Goal: Task Accomplishment & Management: Complete application form

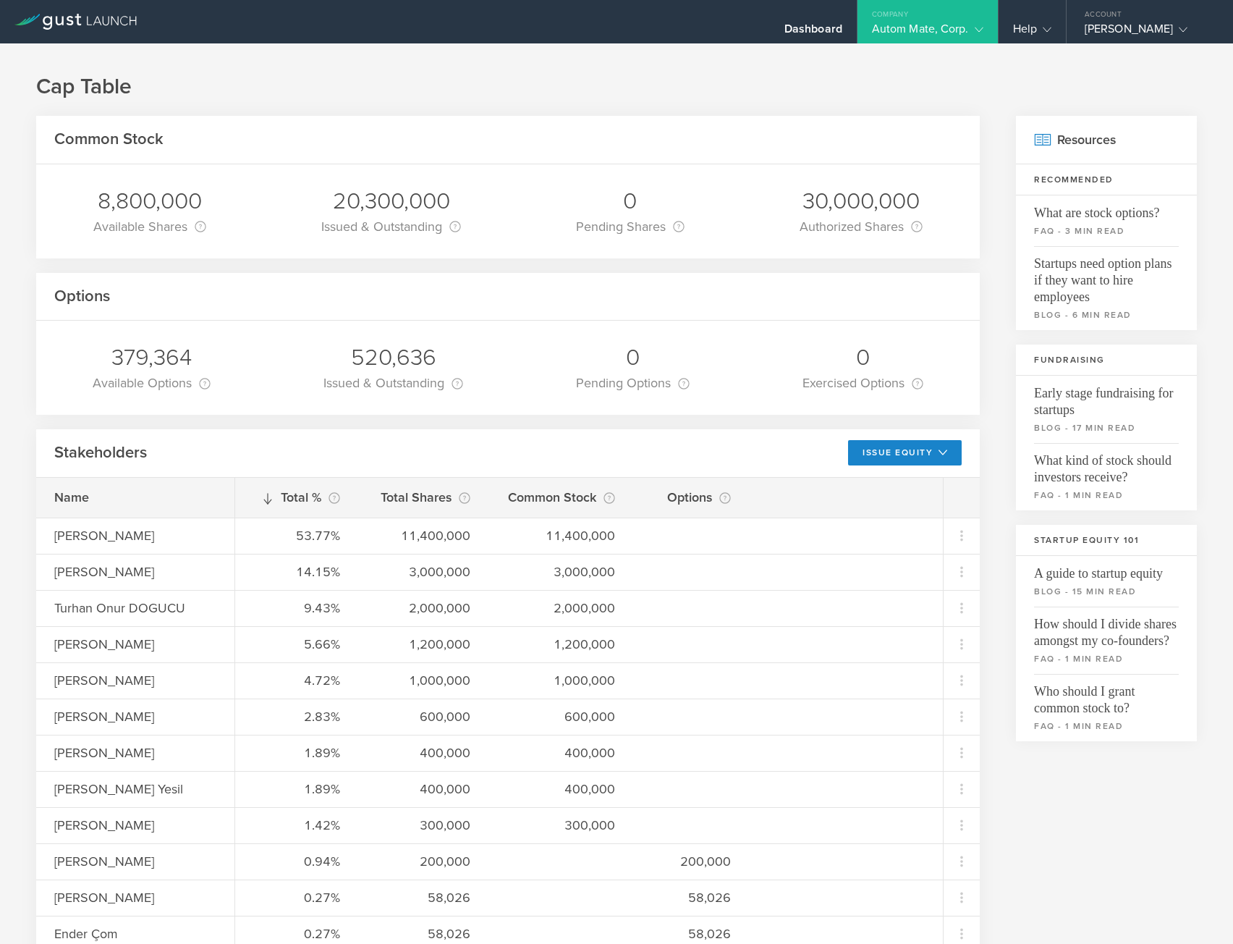
scroll to position [724, 0]
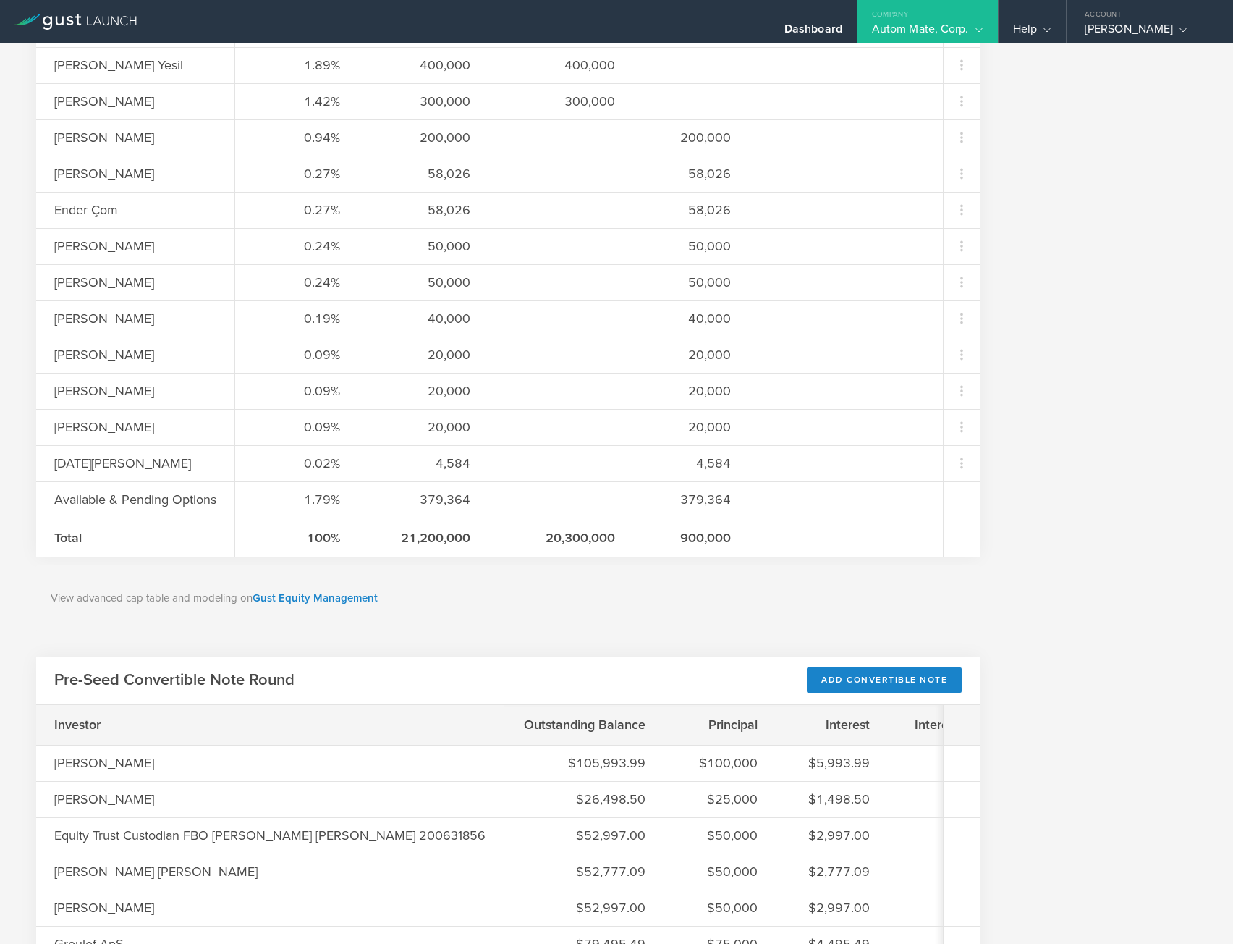
click at [564, 627] on div "View advanced cap table and modeling on Gust Equity Management" at bounding box center [508, 597] width 944 height 67
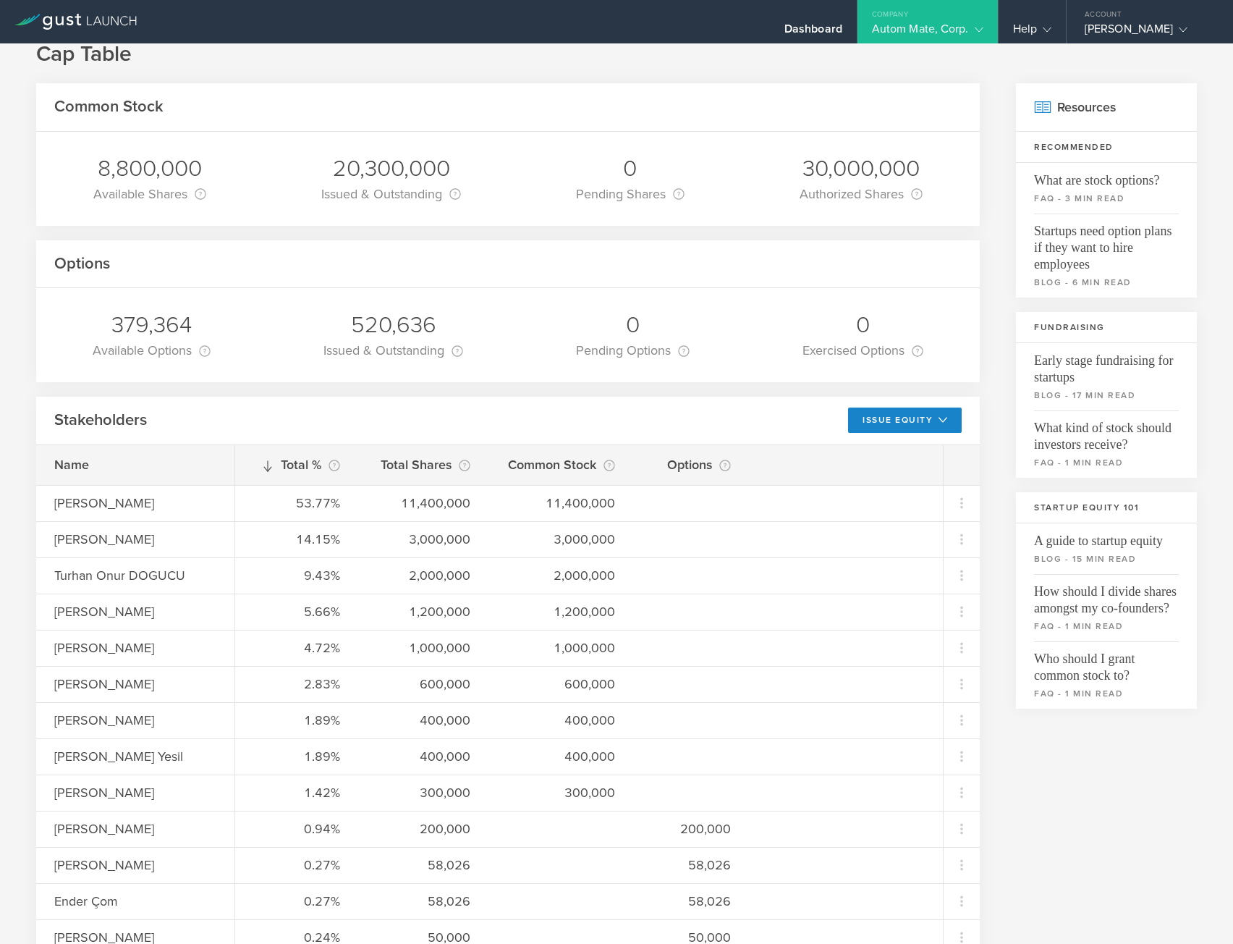
scroll to position [0, 0]
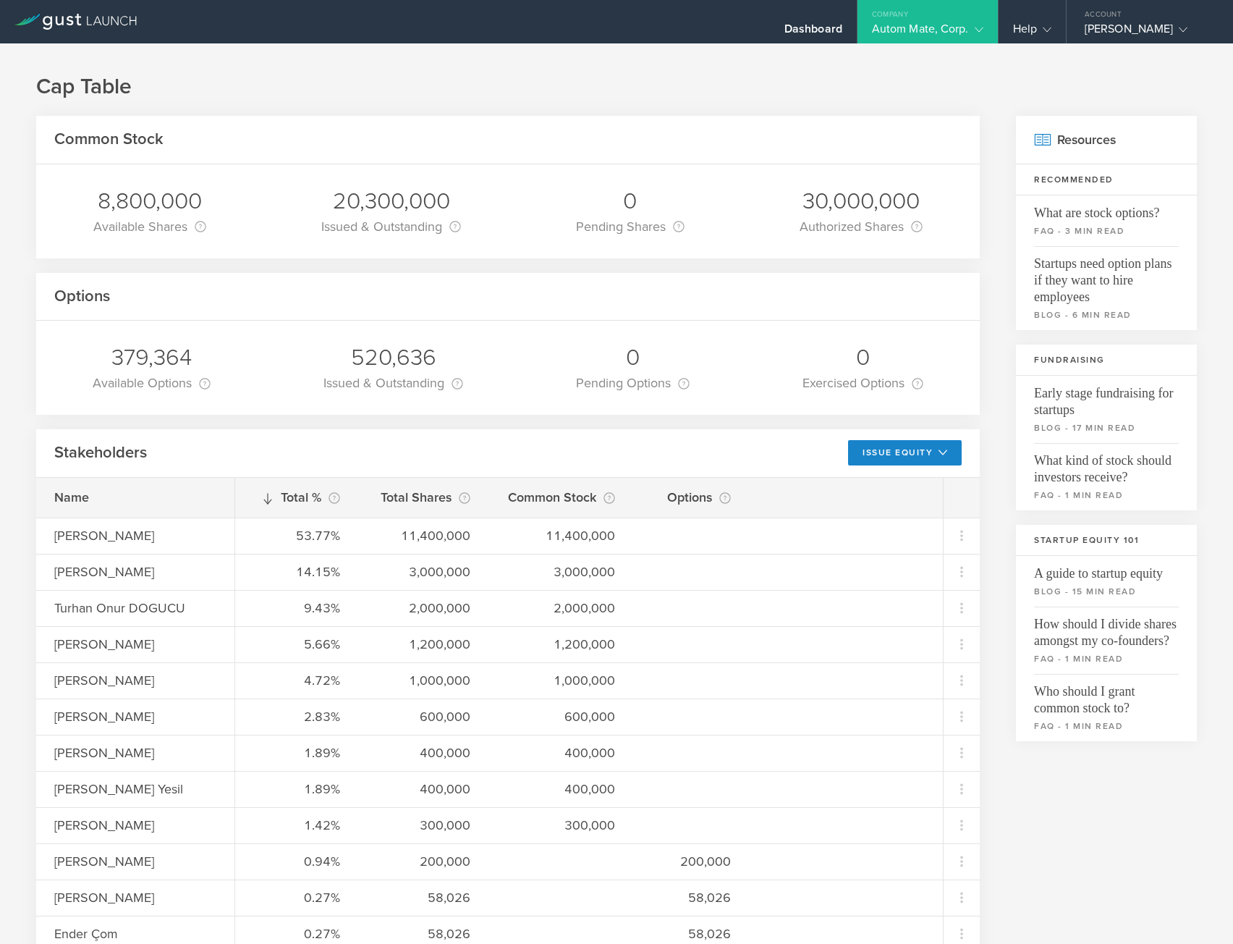
click at [598, 82] on h1 "Cap Table" at bounding box center [616, 86] width 1161 height 29
click at [527, 314] on div "Options" at bounding box center [508, 297] width 944 height 48
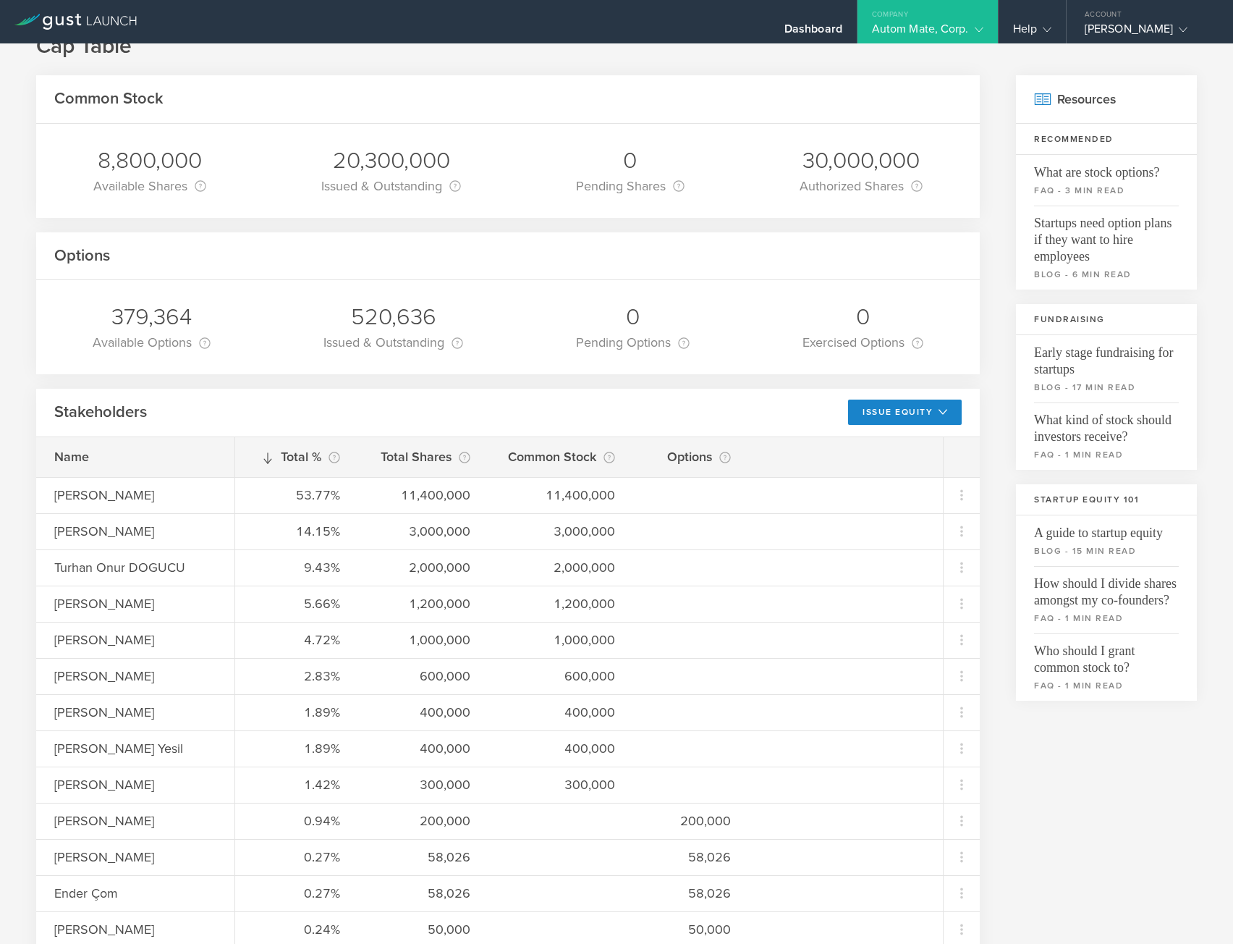
scroll to position [362, 0]
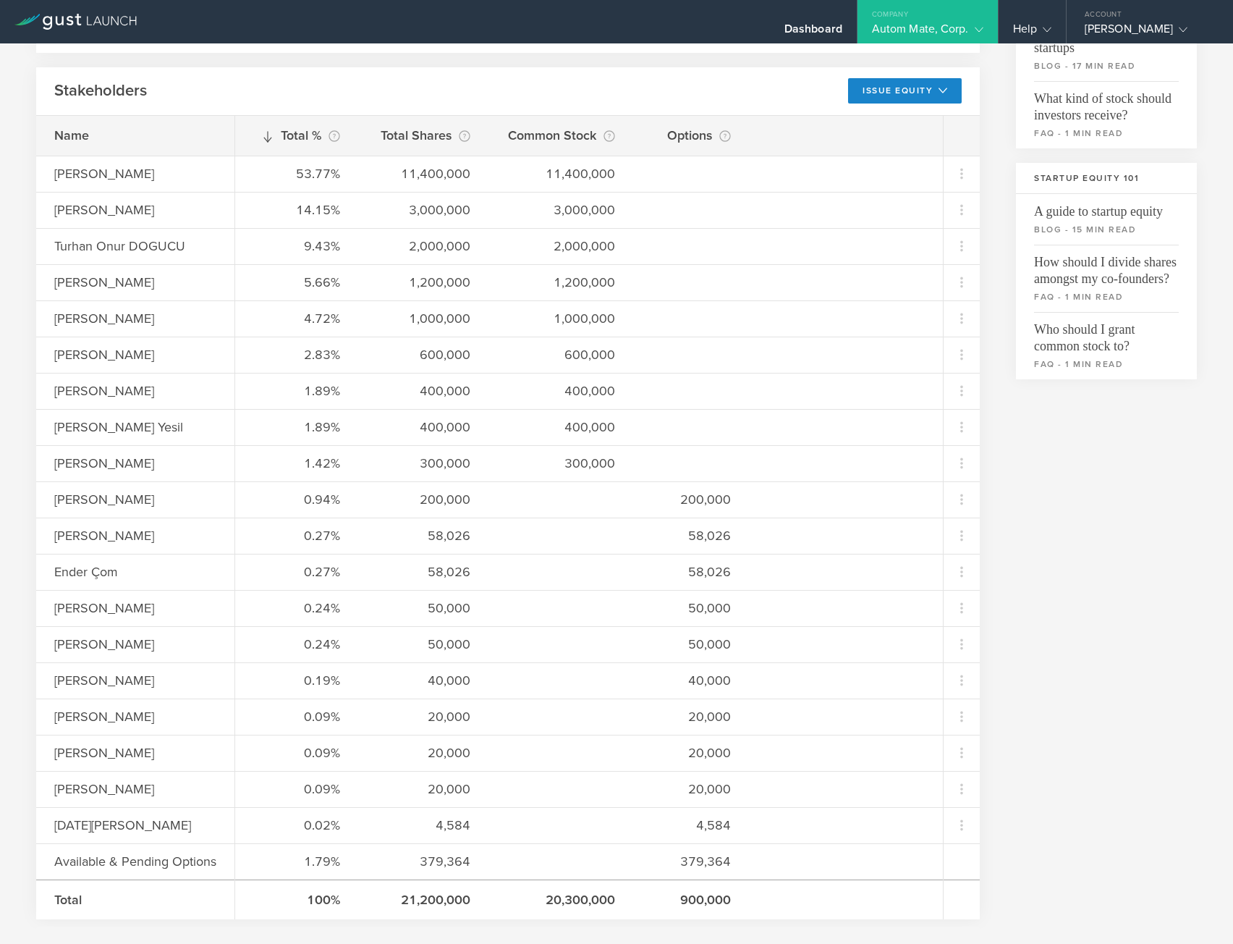
click at [391, 67] on div "Stakeholders Issue Equity Grant Stock Options Grant Common Stock" at bounding box center [508, 91] width 944 height 48
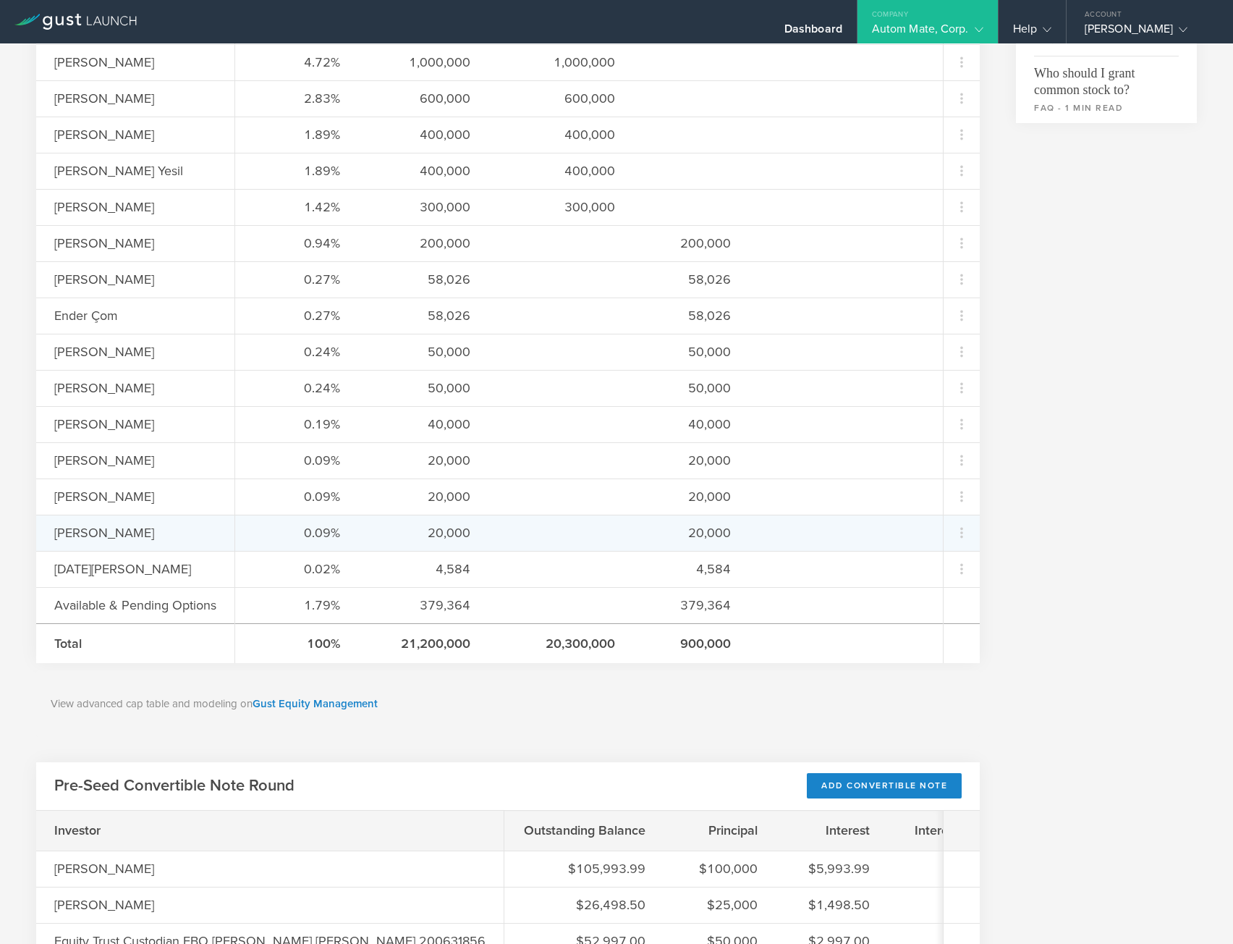
scroll to position [868, 0]
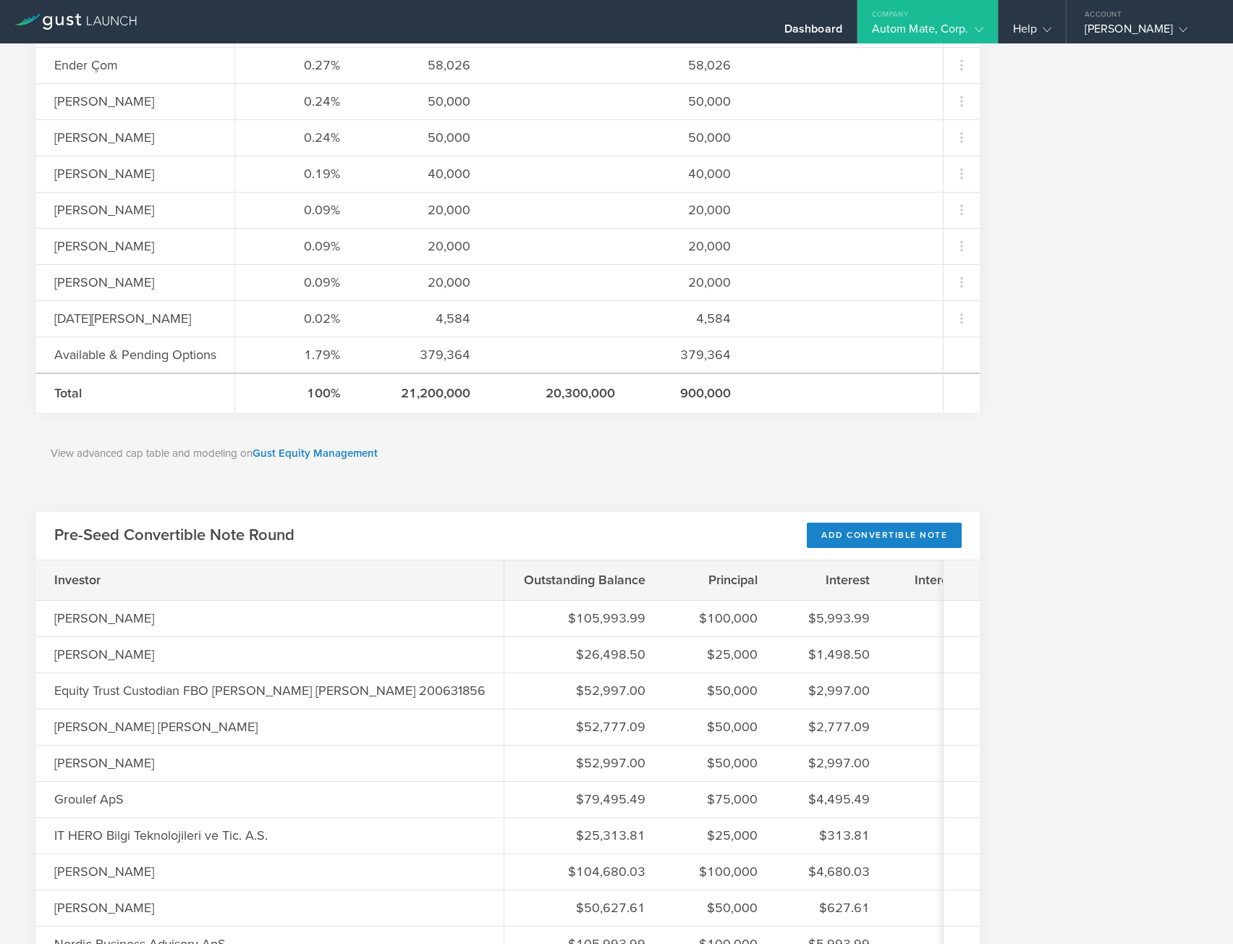
click at [545, 481] on div "View advanced cap table and modeling on Gust Equity Management" at bounding box center [508, 453] width 944 height 67
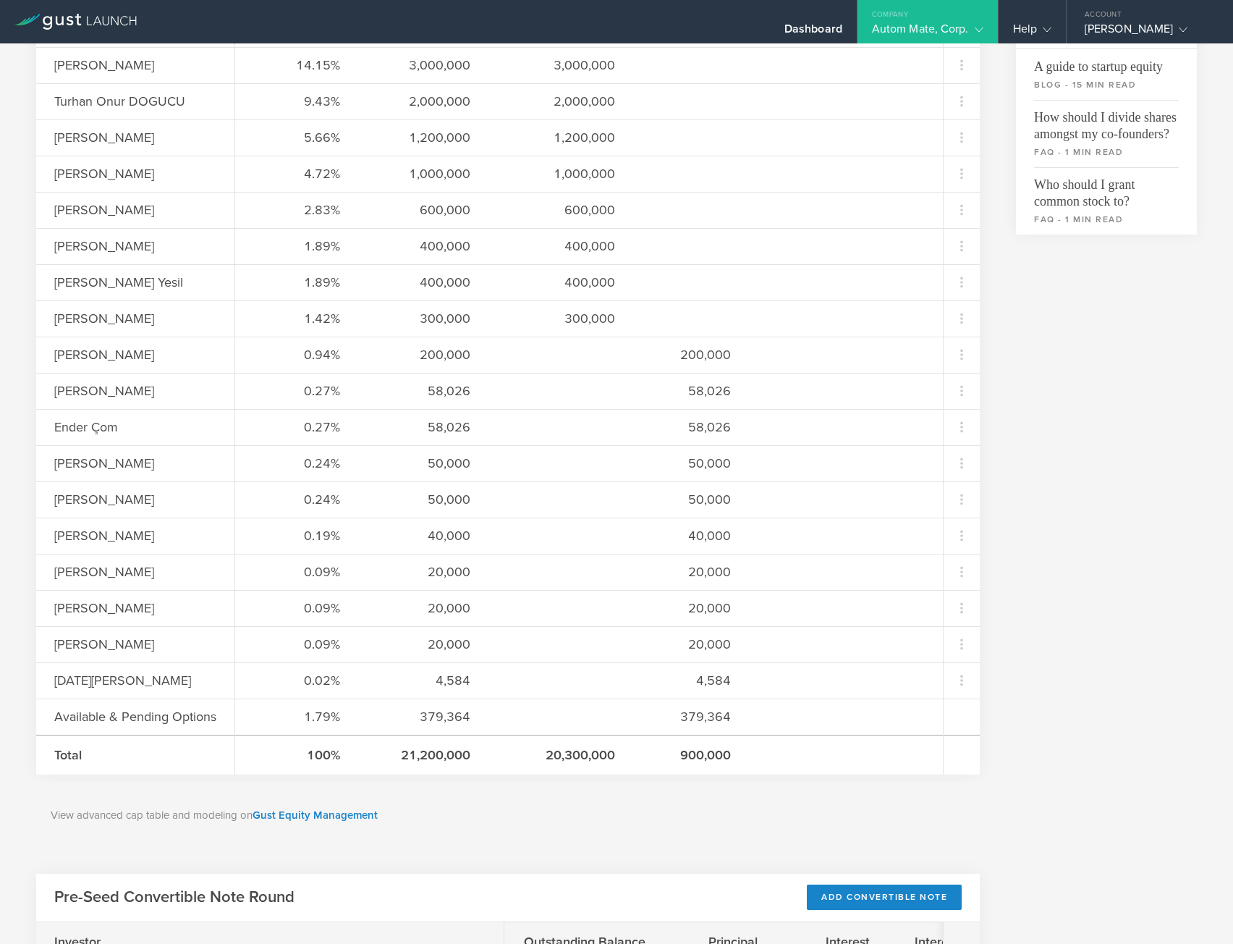
scroll to position [217, 0]
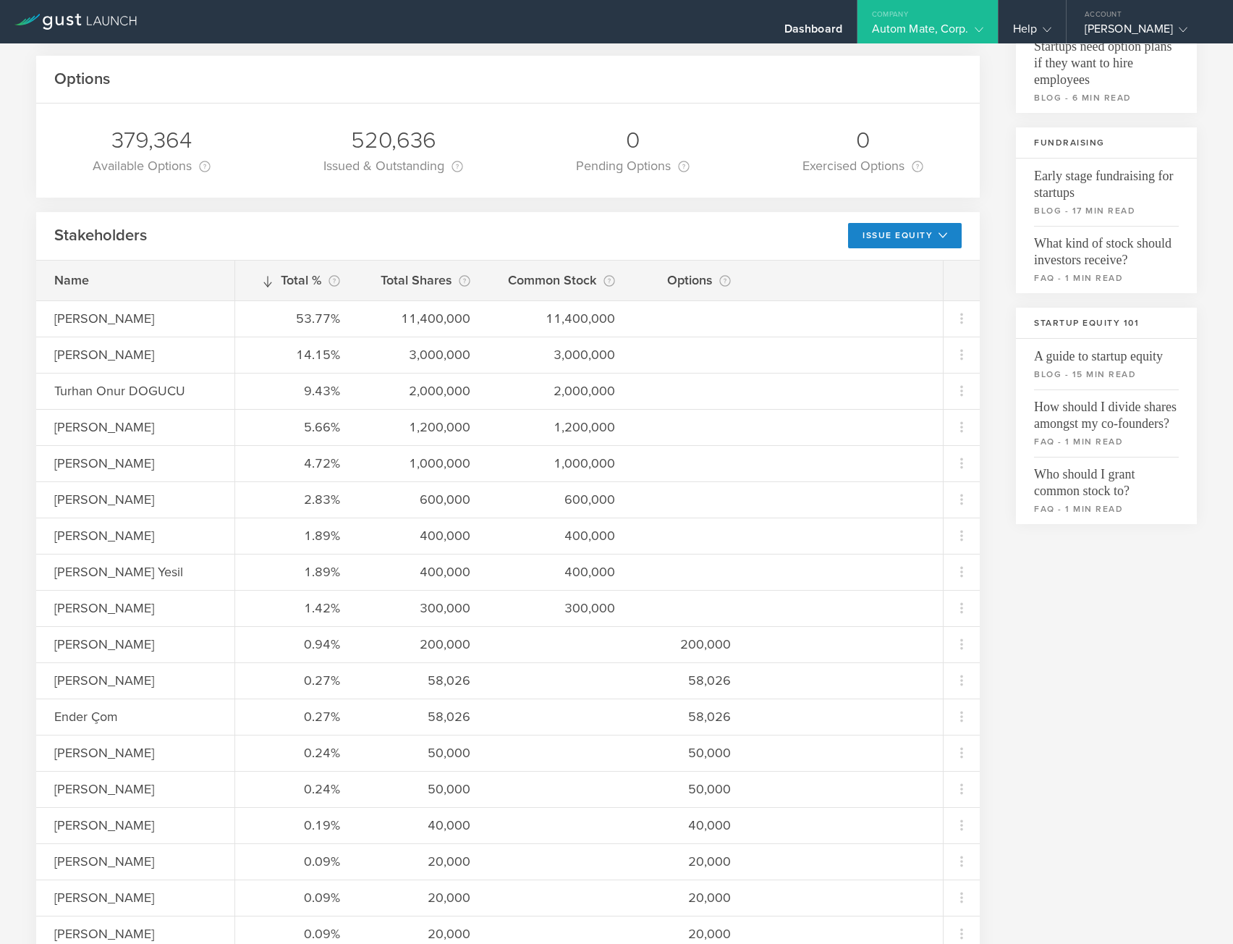
click at [510, 84] on div "Options" at bounding box center [508, 80] width 944 height 48
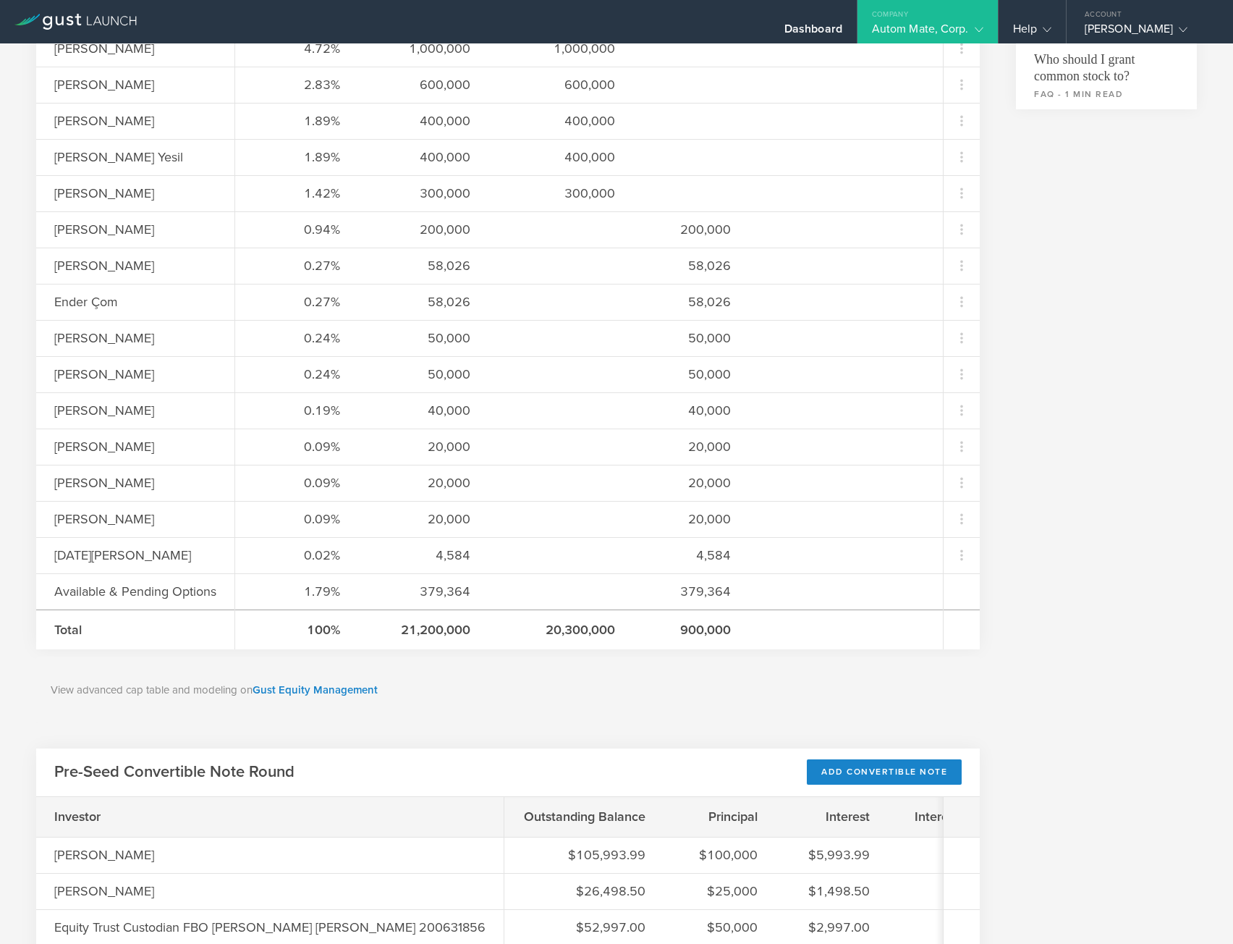
scroll to position [724, 0]
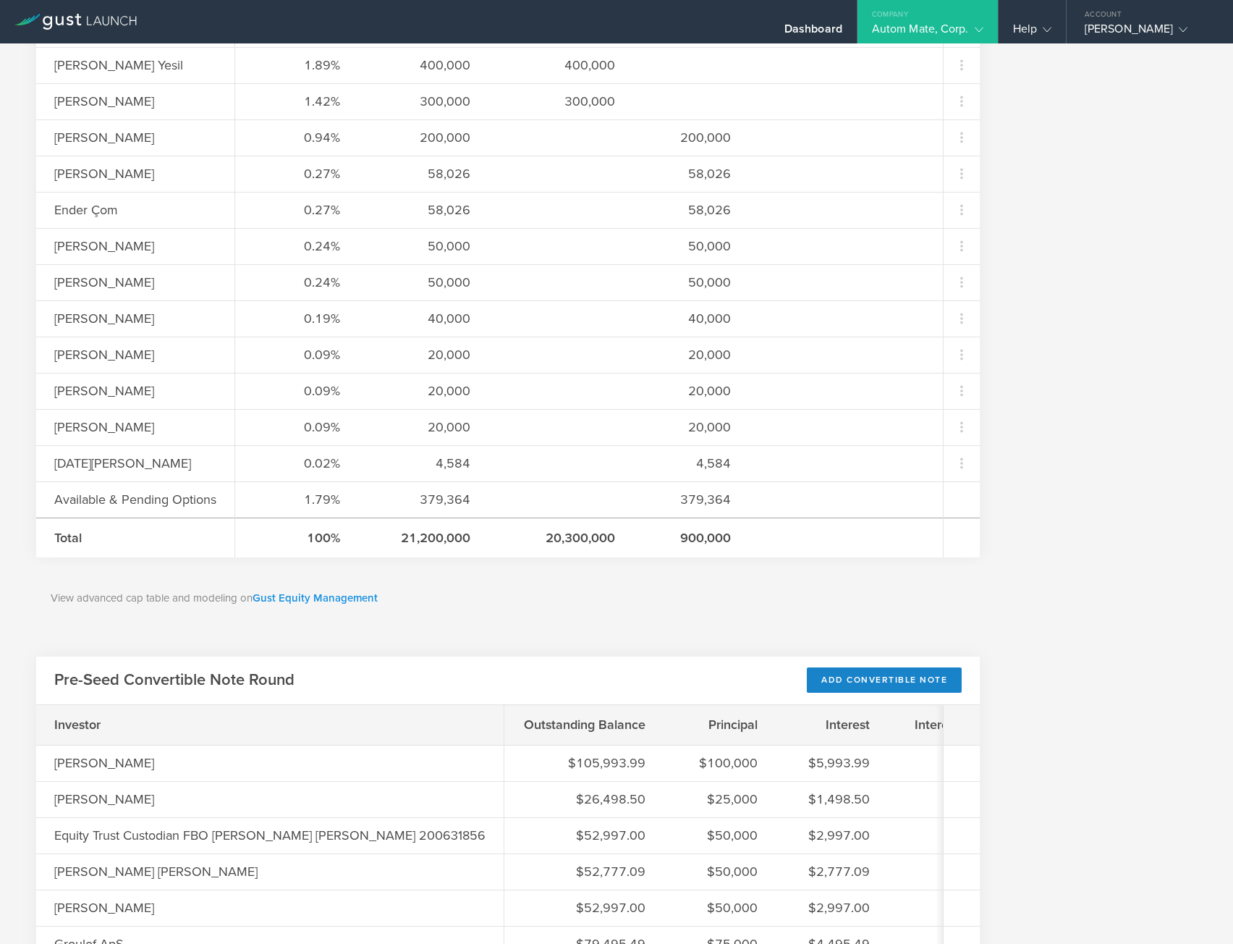
click at [317, 596] on link "Gust Equity Management" at bounding box center [315, 597] width 125 height 13
click at [546, 605] on p "View advanced cap table and modeling on Gust Equity Management" at bounding box center [508, 598] width 915 height 17
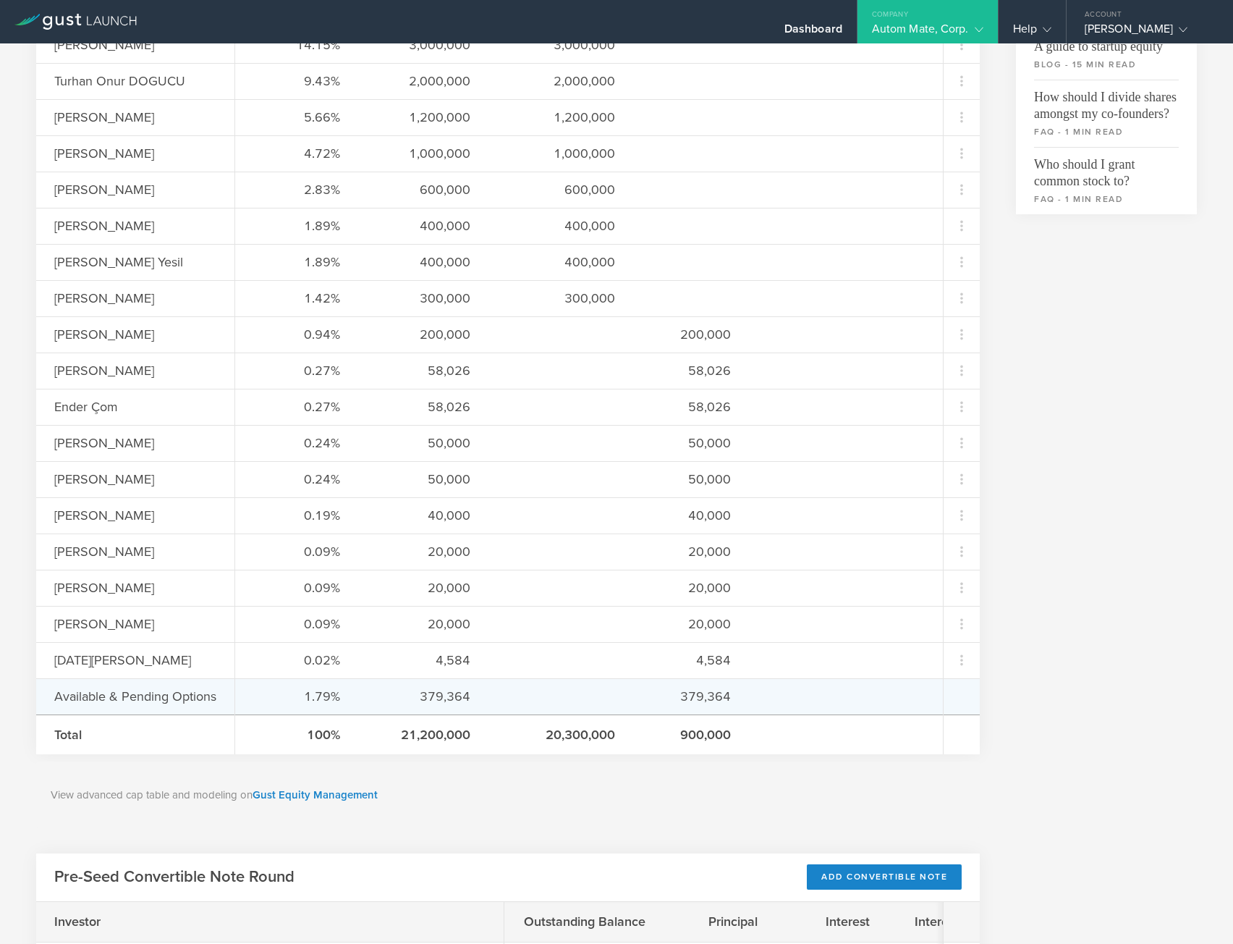
scroll to position [507, 0]
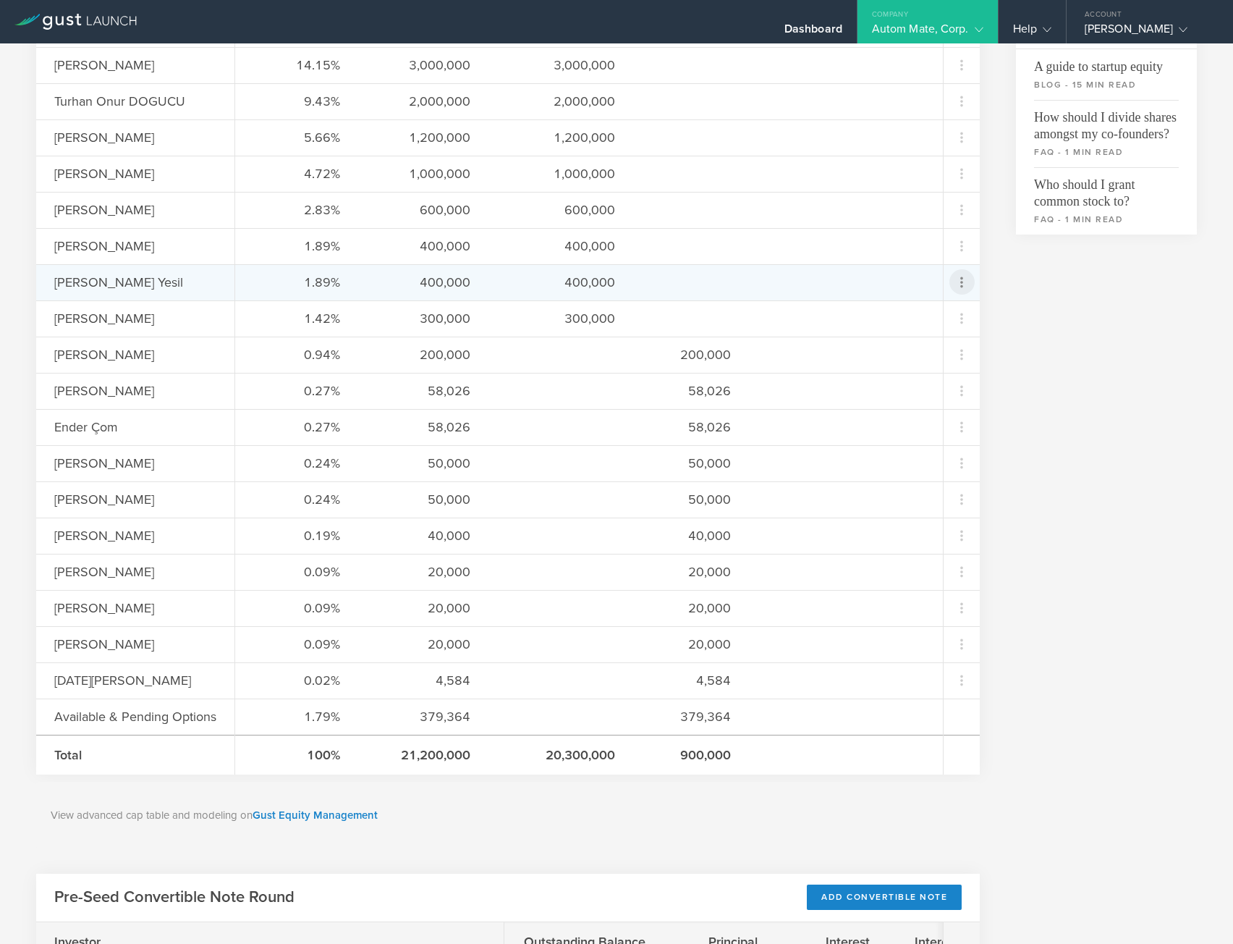
click at [953, 283] on icon at bounding box center [961, 282] width 17 height 17
click at [925, 318] on div "Grant Stock Options" at bounding box center [905, 319] width 110 height 17
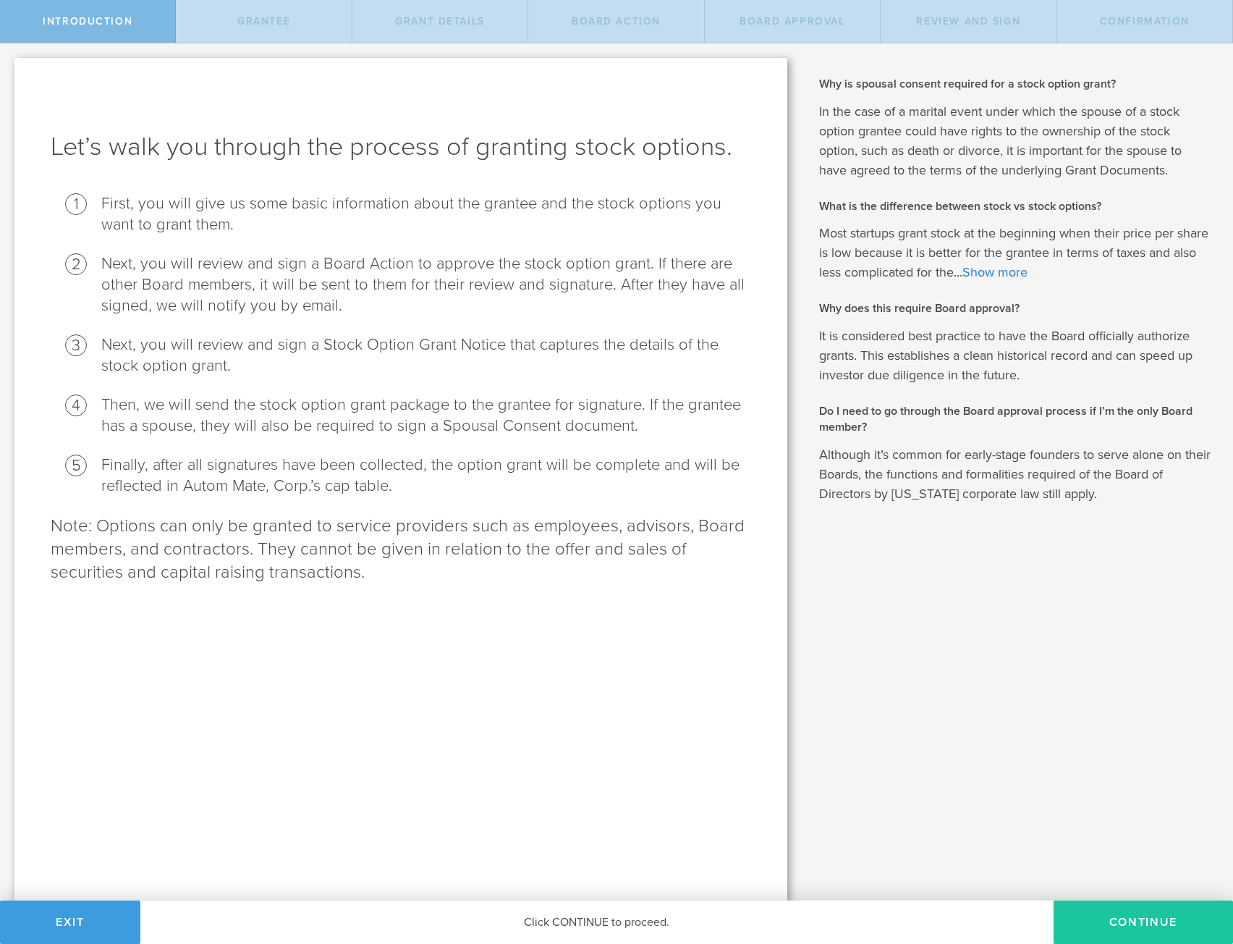
click at [1106, 901] on button "Continue" at bounding box center [1143, 921] width 179 height 43
radio input "true"
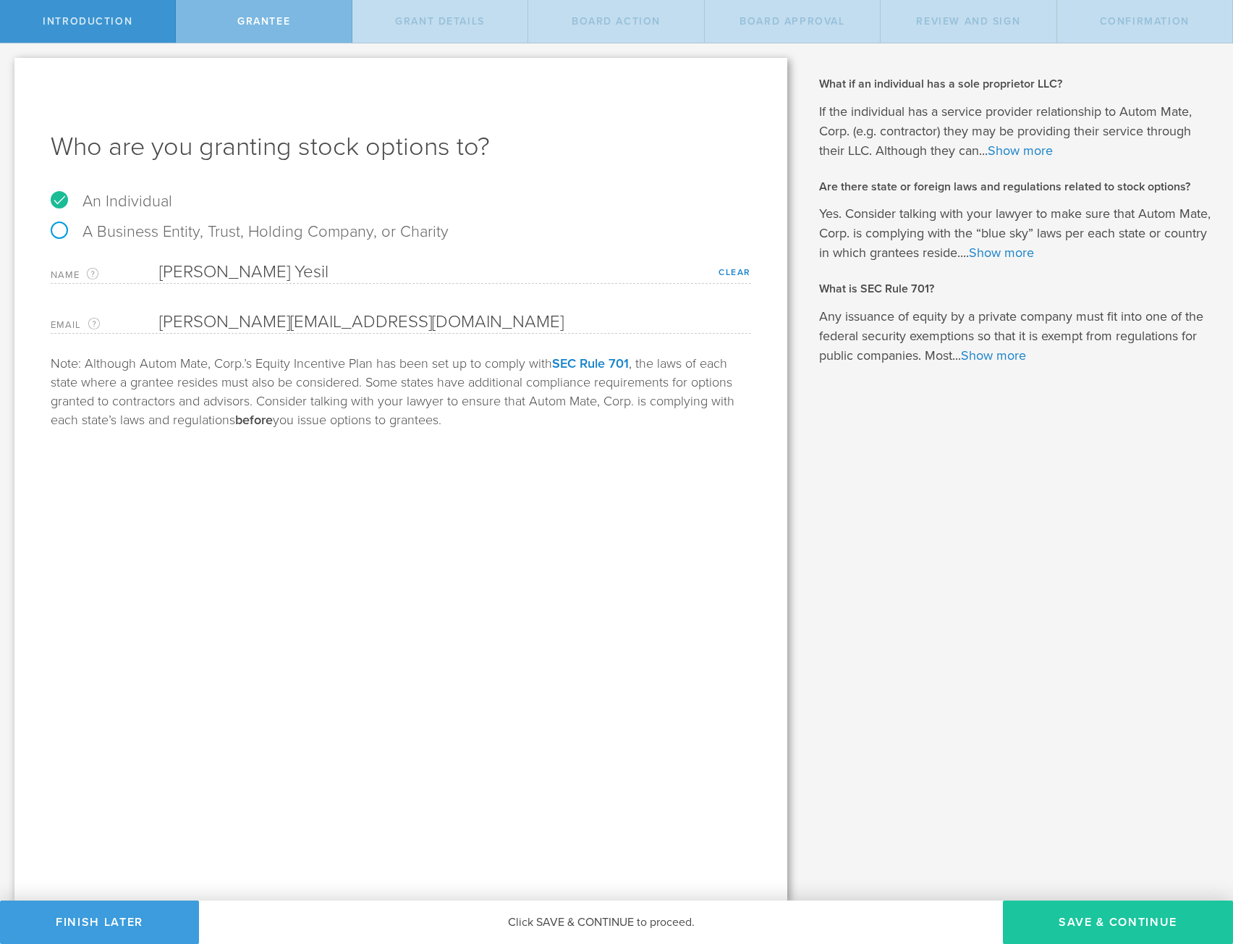
click at [1104, 909] on button "Save & Continue" at bounding box center [1118, 921] width 230 height 43
type input "48"
type input "12"
select select "none"
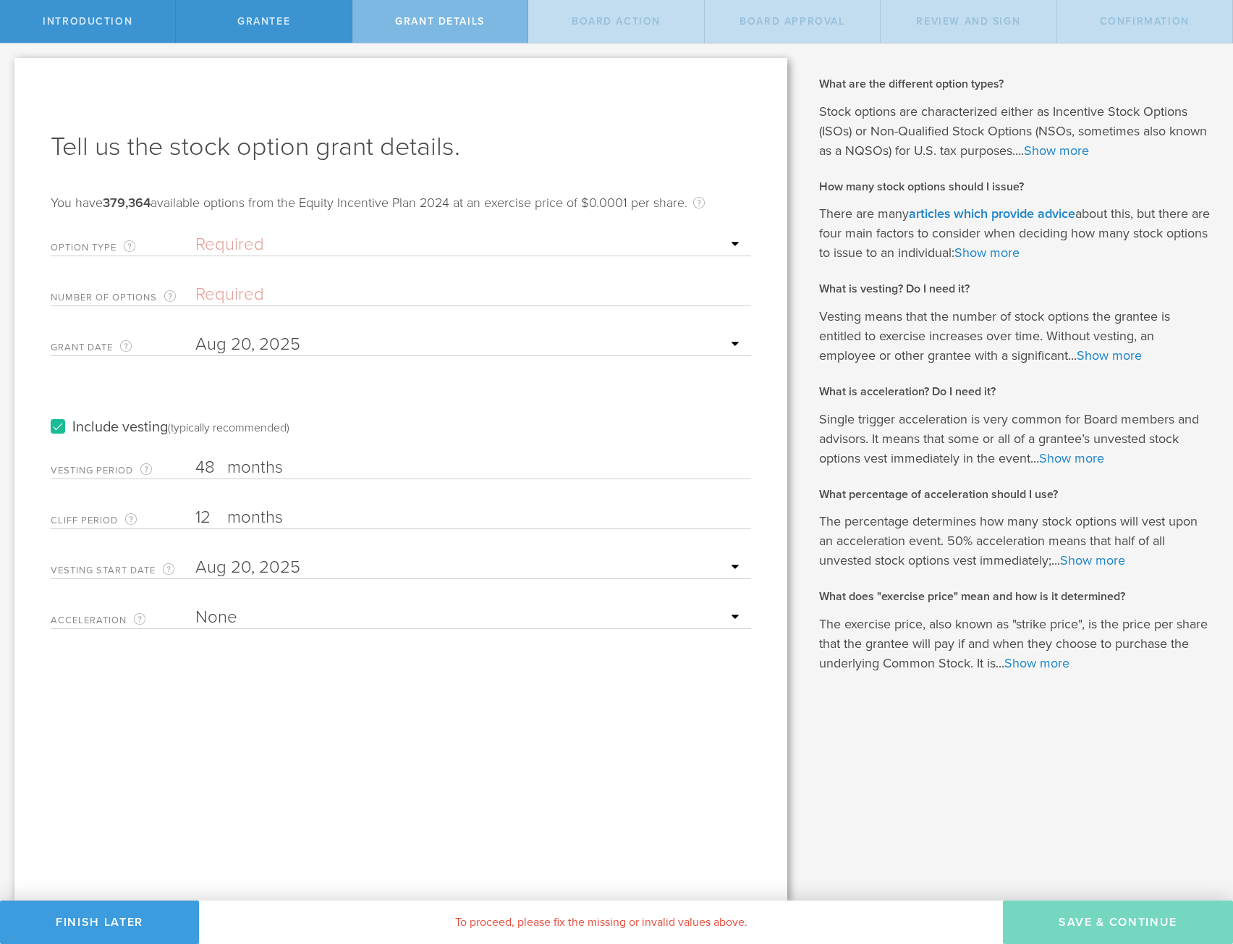
drag, startPoint x: 215, startPoint y: 471, endPoint x: 183, endPoint y: 470, distance: 31.8
click at [183, 470] on div "Vesting Period The total number of months until vesting is complete. 48 months …" at bounding box center [401, 464] width 700 height 30
type input "17"
drag, startPoint x: 196, startPoint y: 518, endPoint x: 130, endPoint y: 597, distance: 102.7
click at [86, 528] on div "Cliff Period The initial waiting period before the first set of stock options v…" at bounding box center [401, 514] width 700 height 30
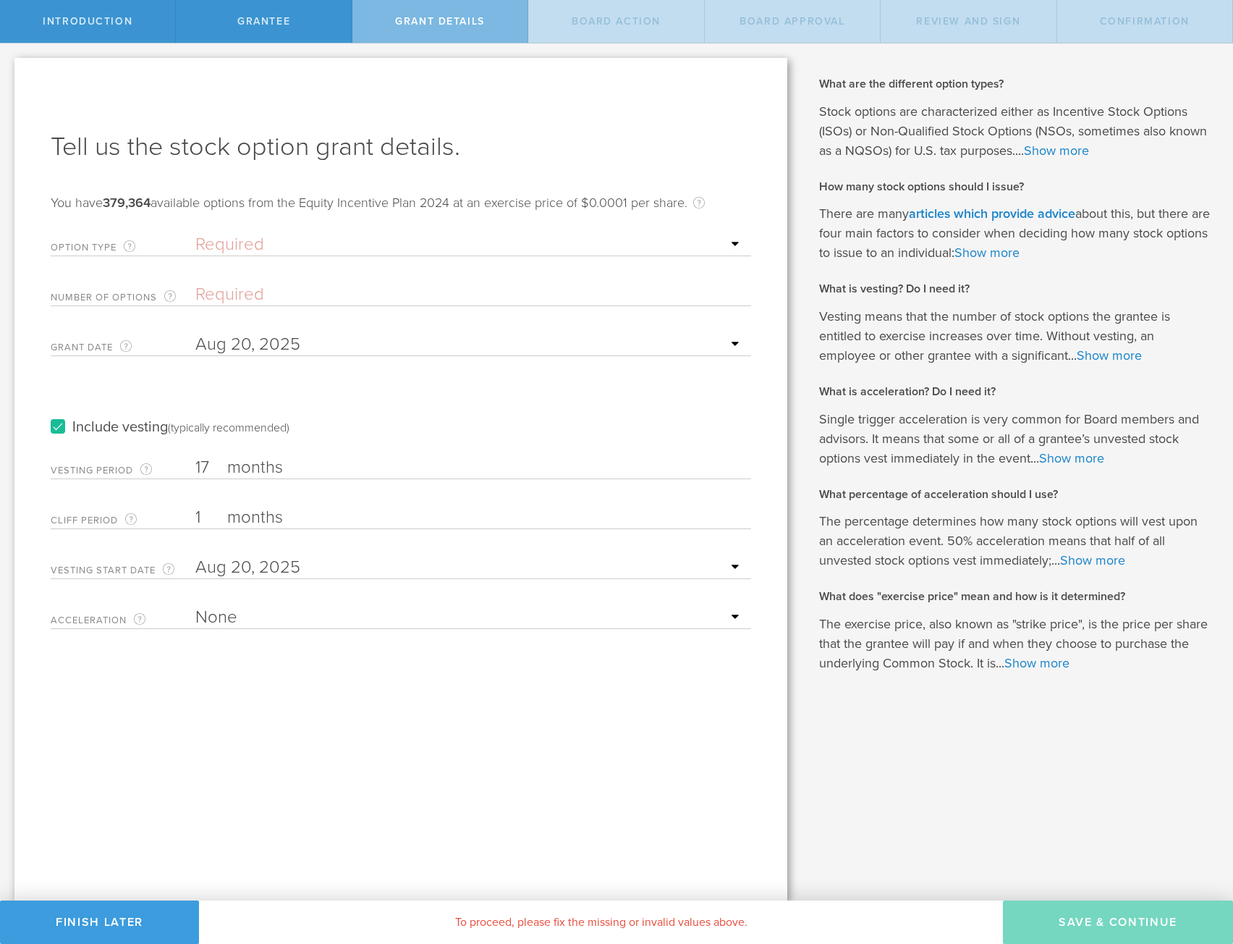
type input "1"
click at [294, 755] on div "Tell us the stock option grant details. You have 379,364 available options from…" at bounding box center [400, 479] width 773 height 842
click at [267, 612] on select "None Single Trigger Double Trigger" at bounding box center [469, 617] width 548 height 22
select select "double"
click at [195, 606] on select "None Single Trigger Double Trigger" at bounding box center [469, 617] width 548 height 22
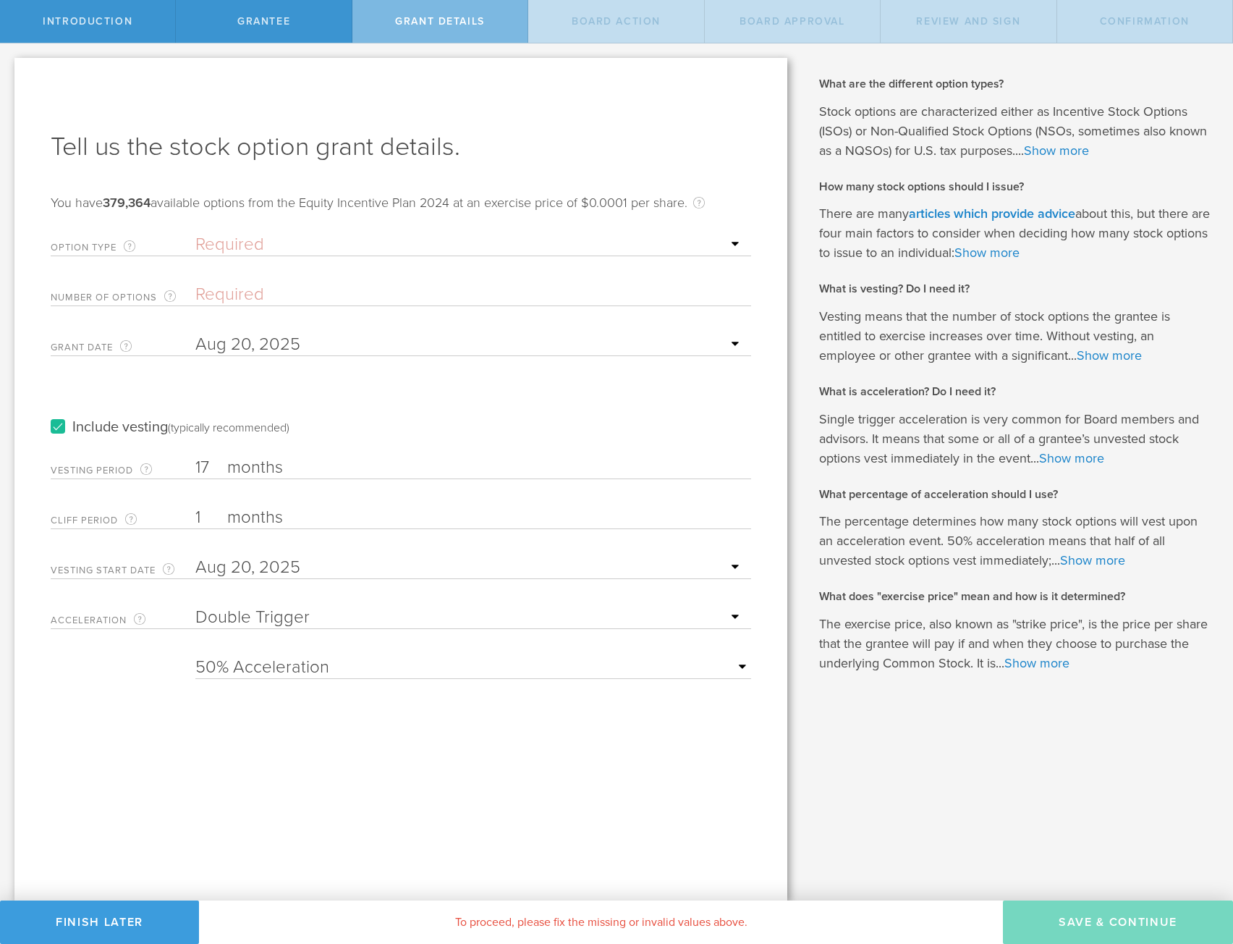
click at [352, 754] on div "Tell us the stock option grant details. You have 379,364 available options from…" at bounding box center [400, 479] width 773 height 842
click at [264, 245] on select "Required ISO - Incentive stock option (for employees only) NSO - Non-qualified …" at bounding box center [469, 245] width 548 height 22
select select "nso"
click at [195, 234] on select "Required ISO - Incentive stock option (for employees only) NSO - Non-qualified …" at bounding box center [469, 245] width 548 height 22
click at [267, 294] on input "Number of Options The total amount of stock options the company is granting to …" at bounding box center [469, 295] width 548 height 22
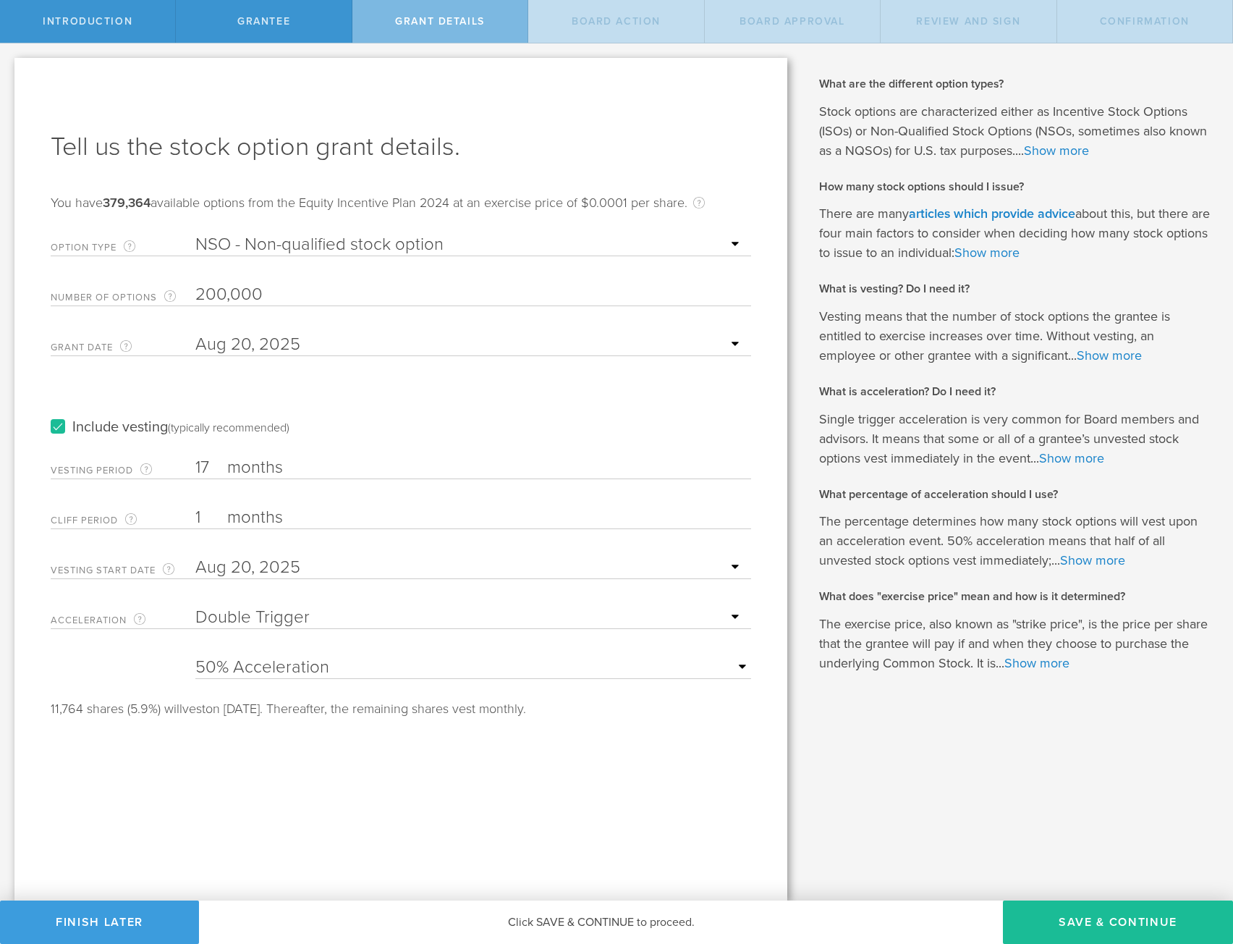
click at [467, 81] on div "Tell us the stock option grant details. You have 379,364 available options from…" at bounding box center [400, 479] width 773 height 842
click at [215, 297] on input "200,000" at bounding box center [469, 295] width 548 height 22
click at [271, 789] on div "Tell us the stock option grant details. You have 379,364 available options from…" at bounding box center [400, 479] width 773 height 842
click at [215, 292] on input "250,000" at bounding box center [469, 295] width 548 height 22
type input "200,000"
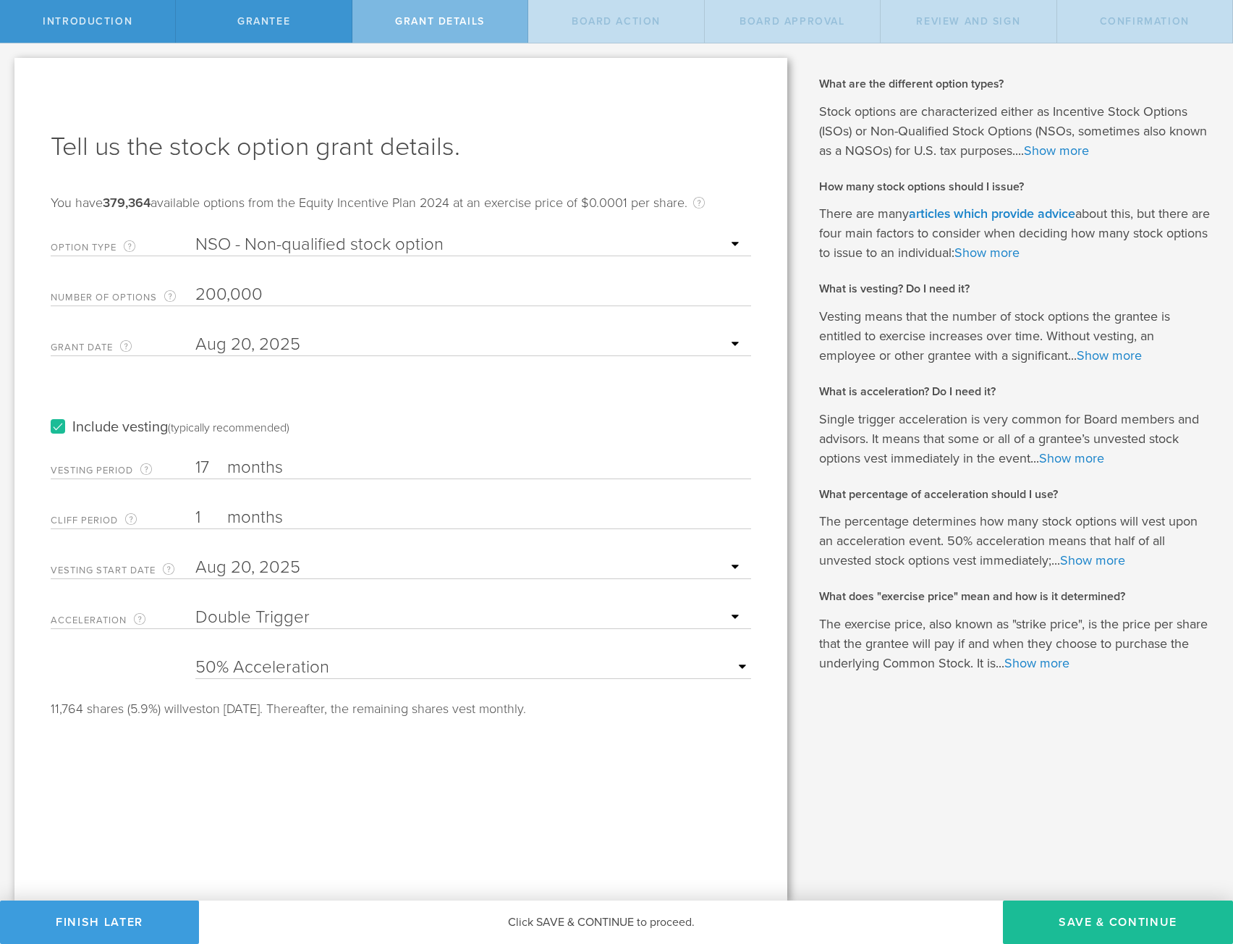
click at [453, 765] on div "Tell us the stock option grant details. You have 379,364 available options from…" at bounding box center [400, 479] width 773 height 842
click at [1096, 923] on button "Save & Continue" at bounding box center [1118, 921] width 230 height 43
click at [515, 815] on div "Tell us the stock option grant details. You have 379,364 available options from…" at bounding box center [400, 479] width 773 height 842
drag, startPoint x: 192, startPoint y: 462, endPoint x: 207, endPoint y: 465, distance: 14.8
click at [195, 462] on label "Vesting Period The total number of months until vesting is complete." at bounding box center [123, 470] width 145 height 17
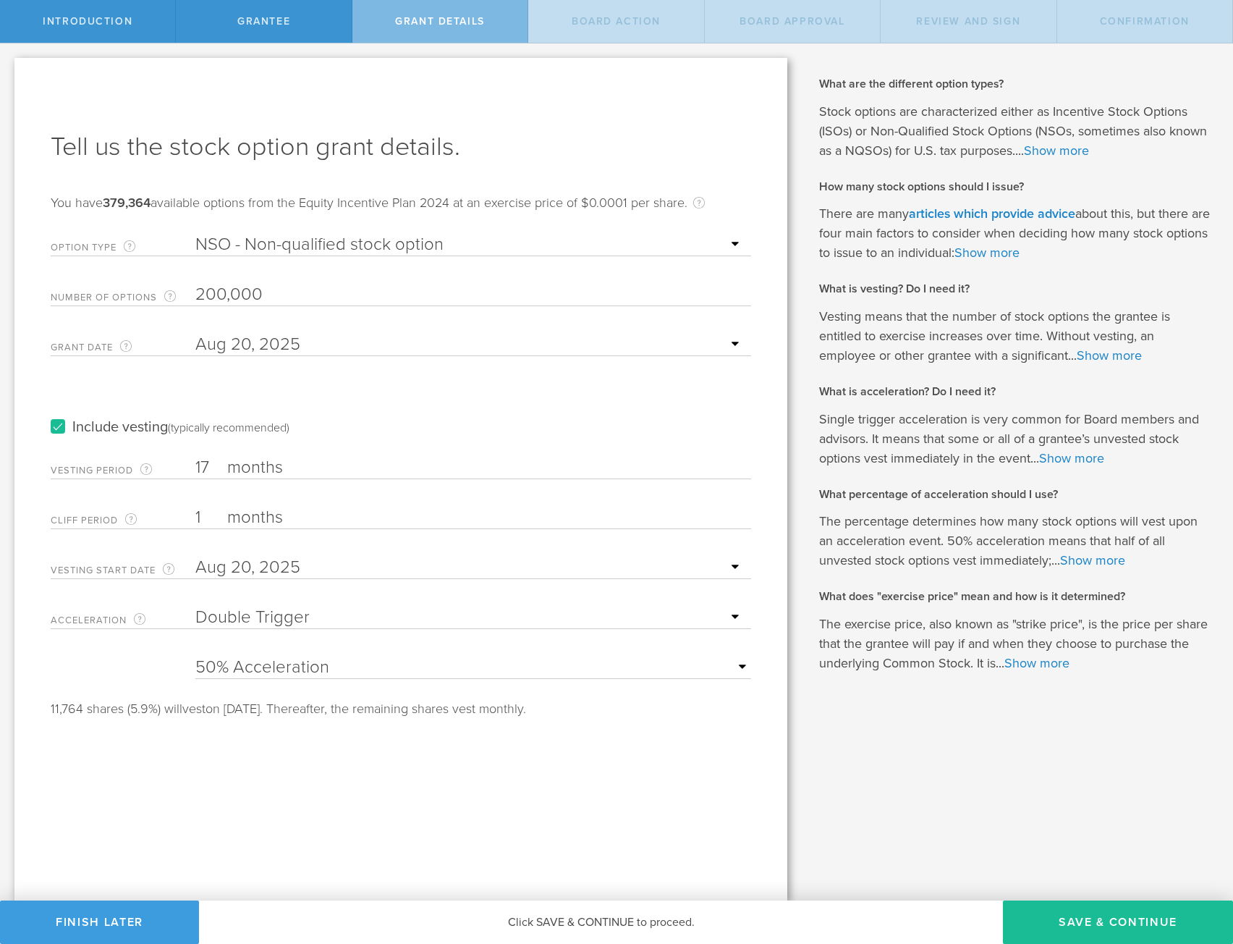
click at [195, 462] on input "17" at bounding box center [469, 468] width 548 height 22
click at [208, 465] on input "17" at bounding box center [469, 468] width 548 height 22
type input "19"
click at [572, 878] on div "Tell us the stock option grant details. You have 379,364 available options from…" at bounding box center [400, 479] width 773 height 842
click at [1075, 913] on button "Save & Continue" at bounding box center [1118, 921] width 230 height 43
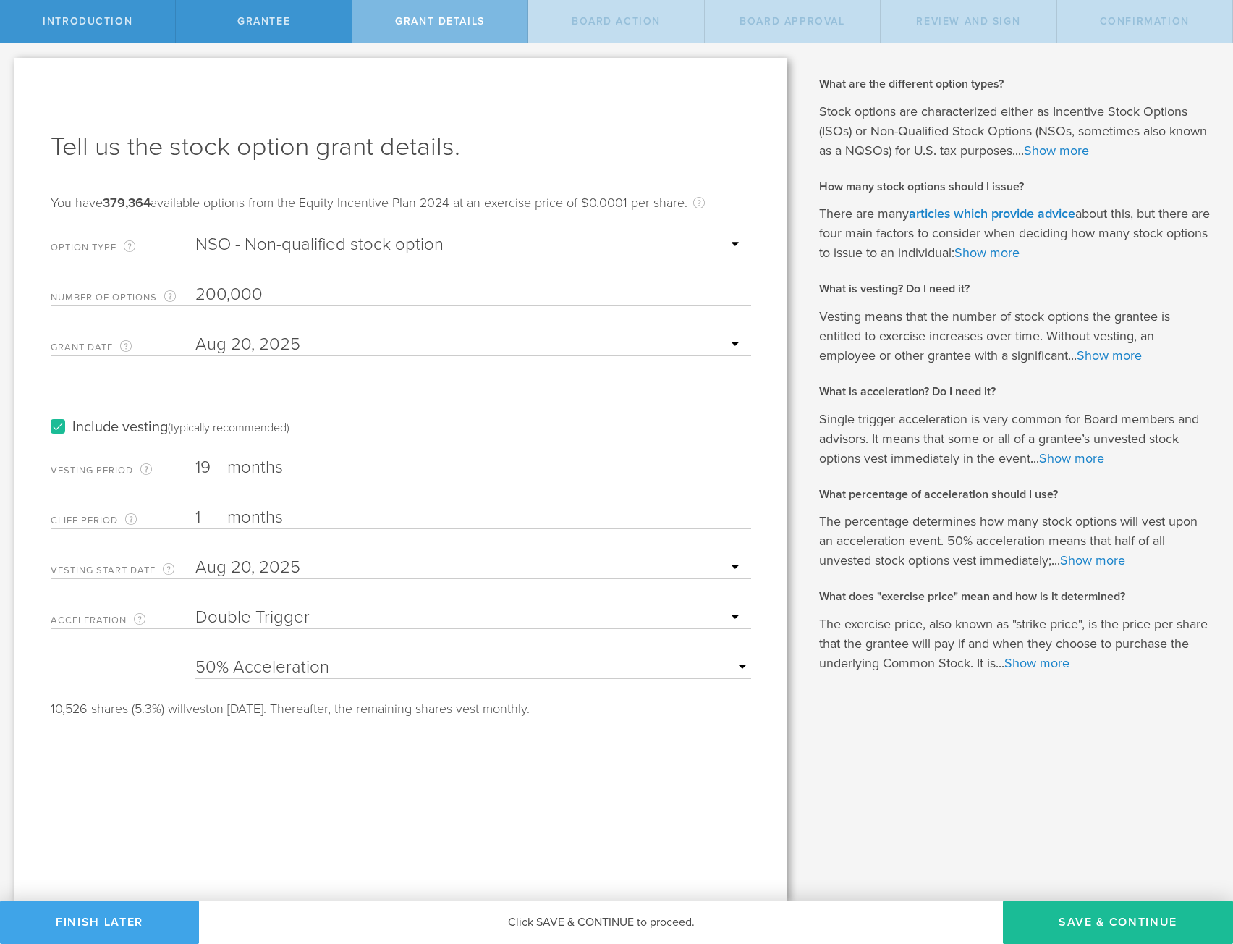
click at [98, 915] on button "Finish Later" at bounding box center [99, 921] width 199 height 43
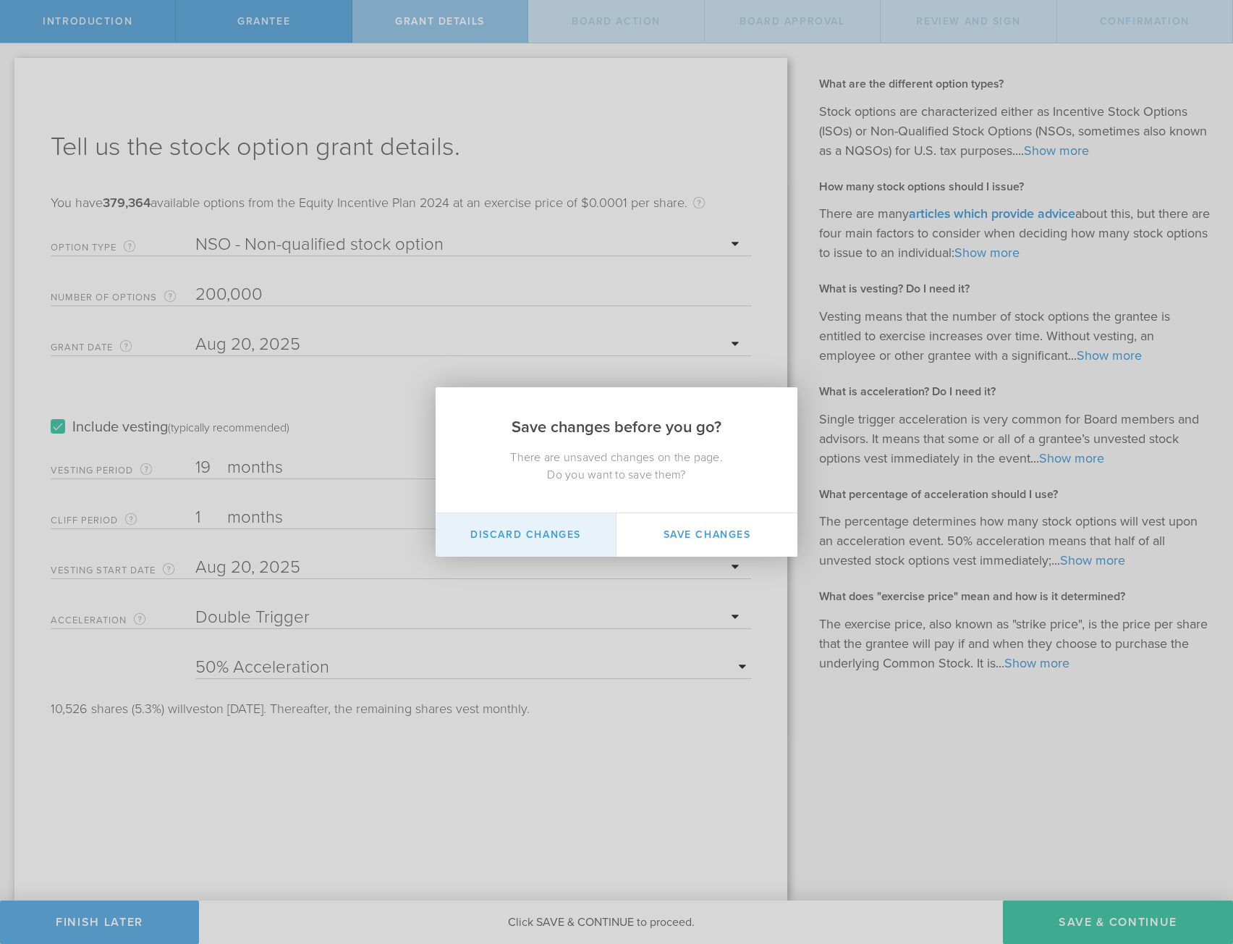
click at [525, 530] on button "Discard Changes" at bounding box center [526, 534] width 181 height 43
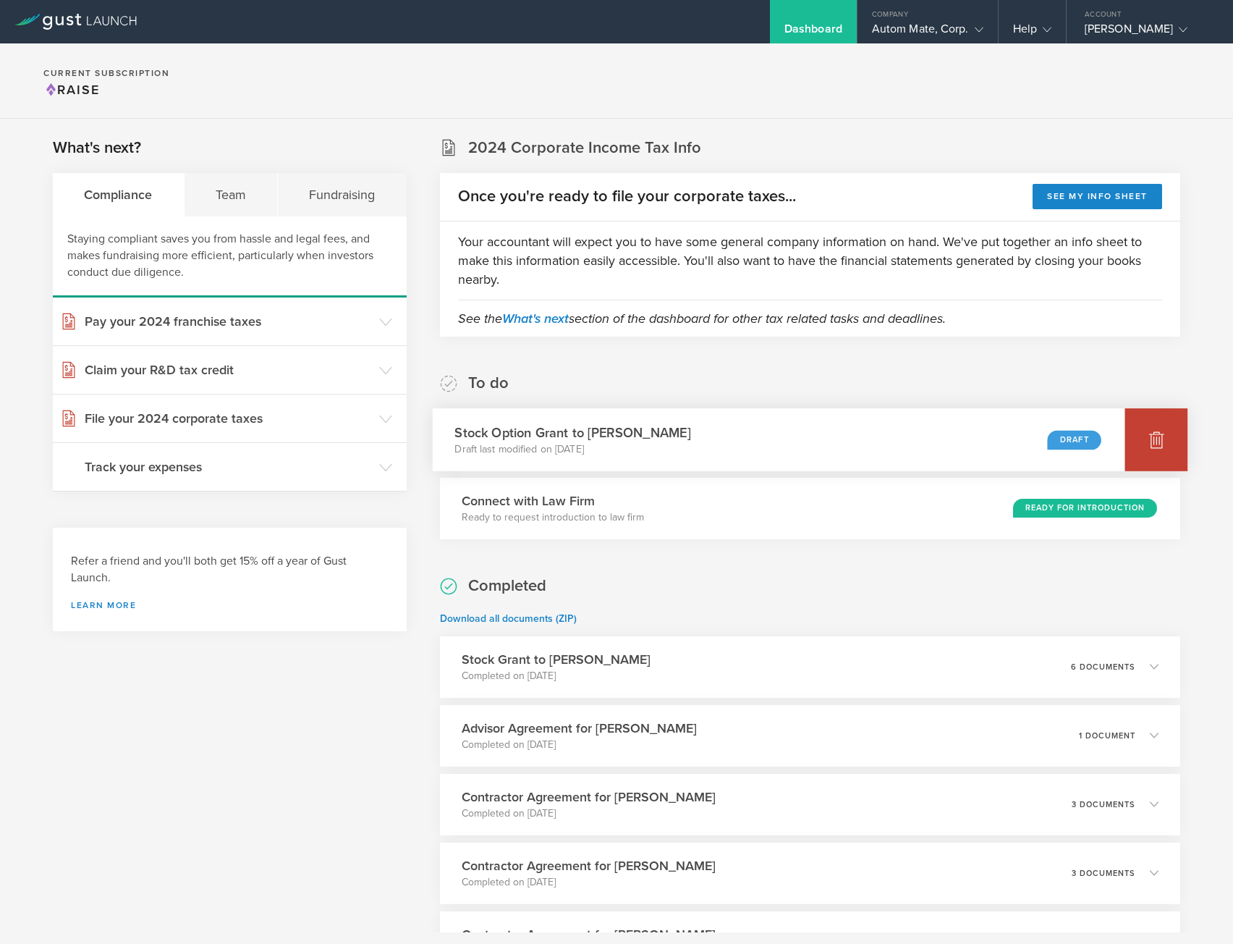
click at [1125, 425] on div at bounding box center [1156, 439] width 63 height 63
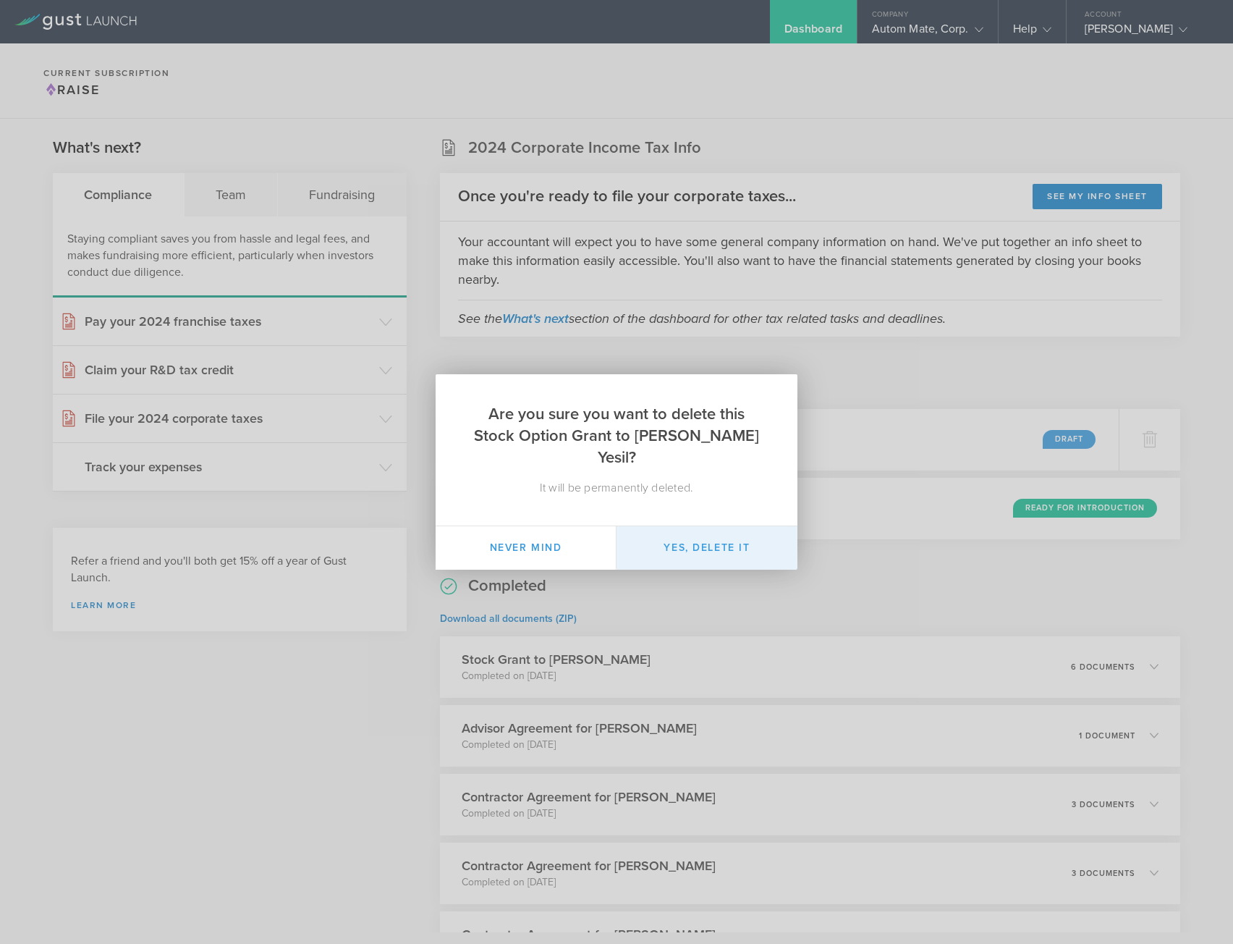
click at [703, 540] on button "Yes, delete it" at bounding box center [707, 547] width 181 height 43
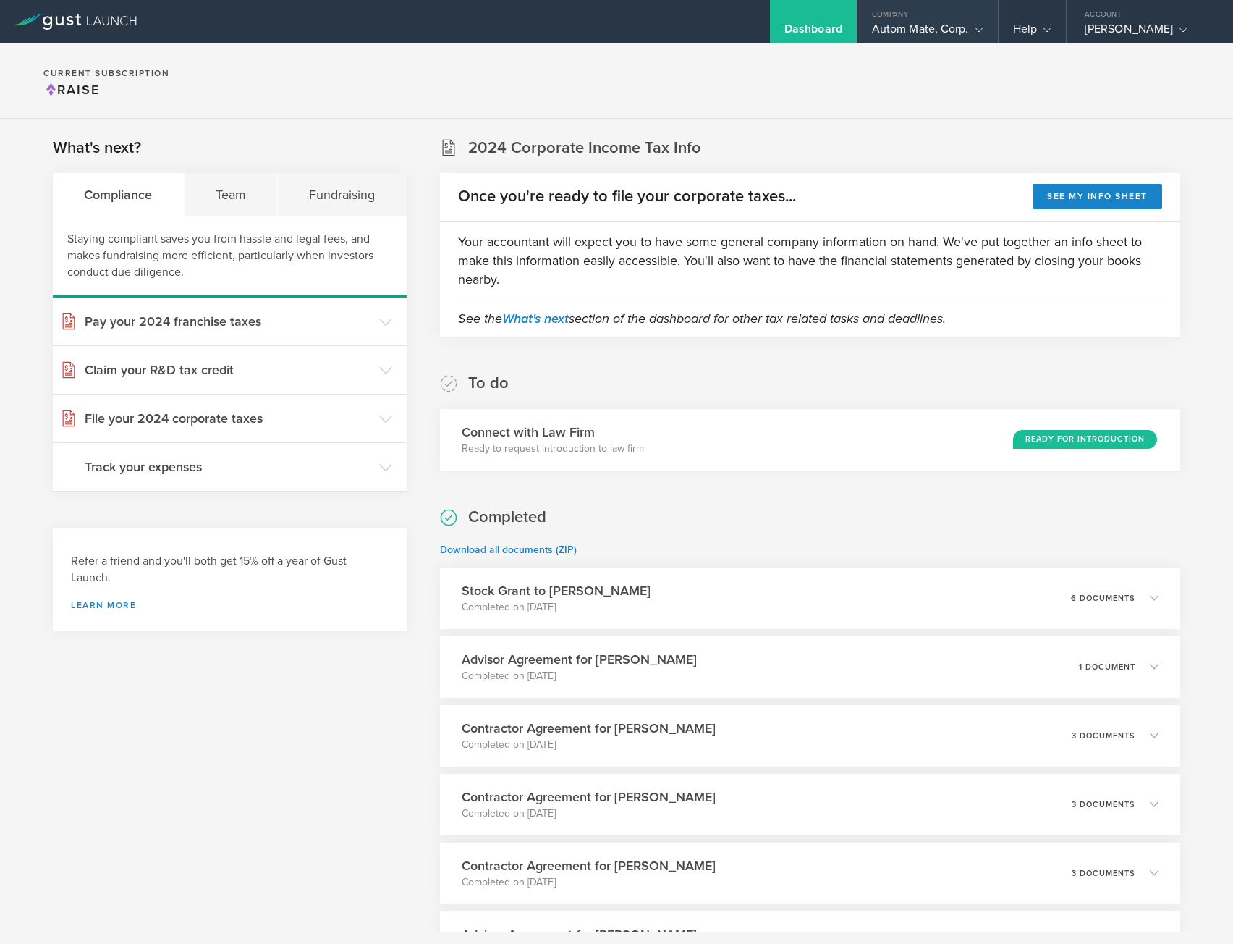
click at [936, 29] on div "Autom Mate, Corp." at bounding box center [927, 33] width 111 height 22
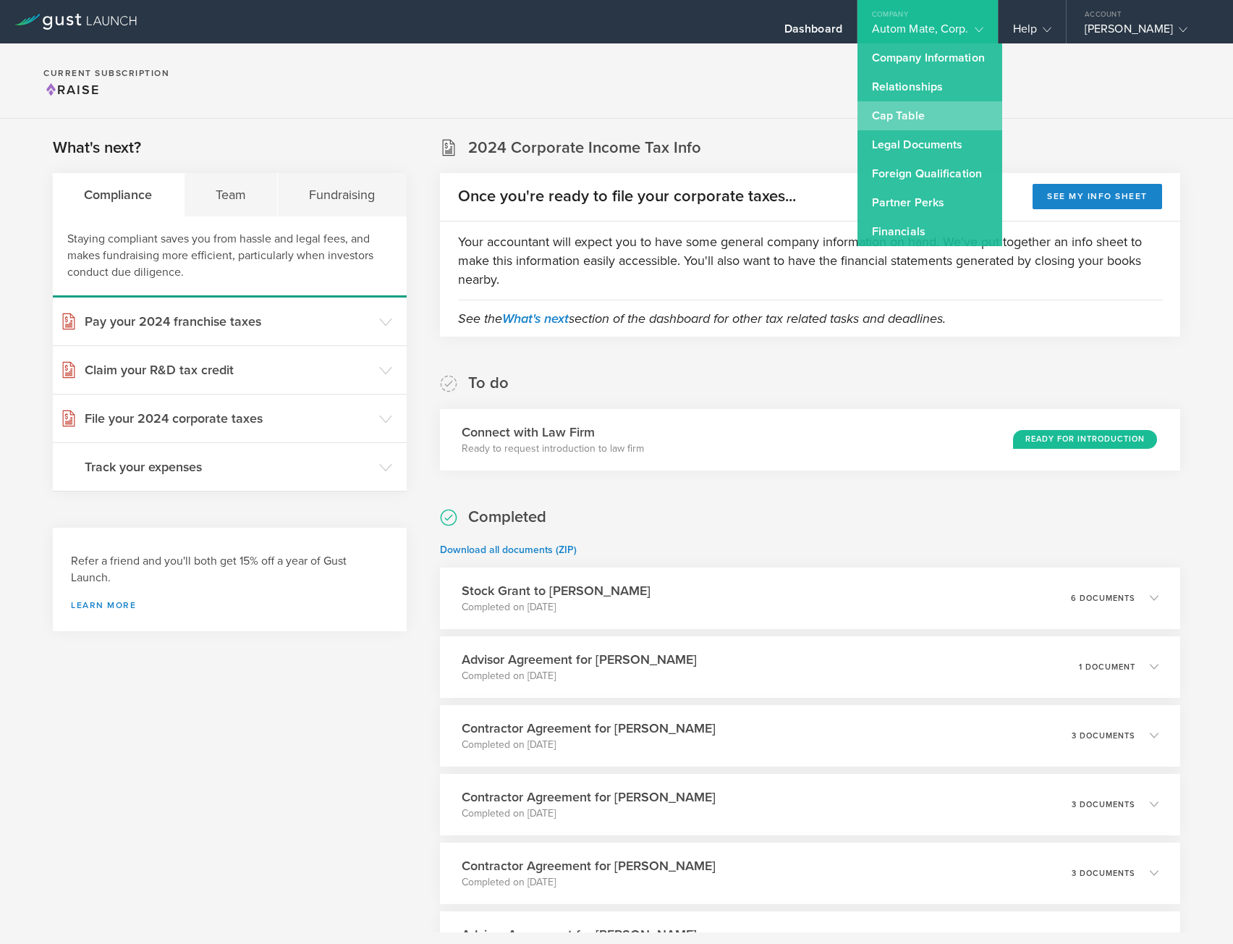
click at [911, 116] on link "Cap Table" at bounding box center [929, 115] width 145 height 29
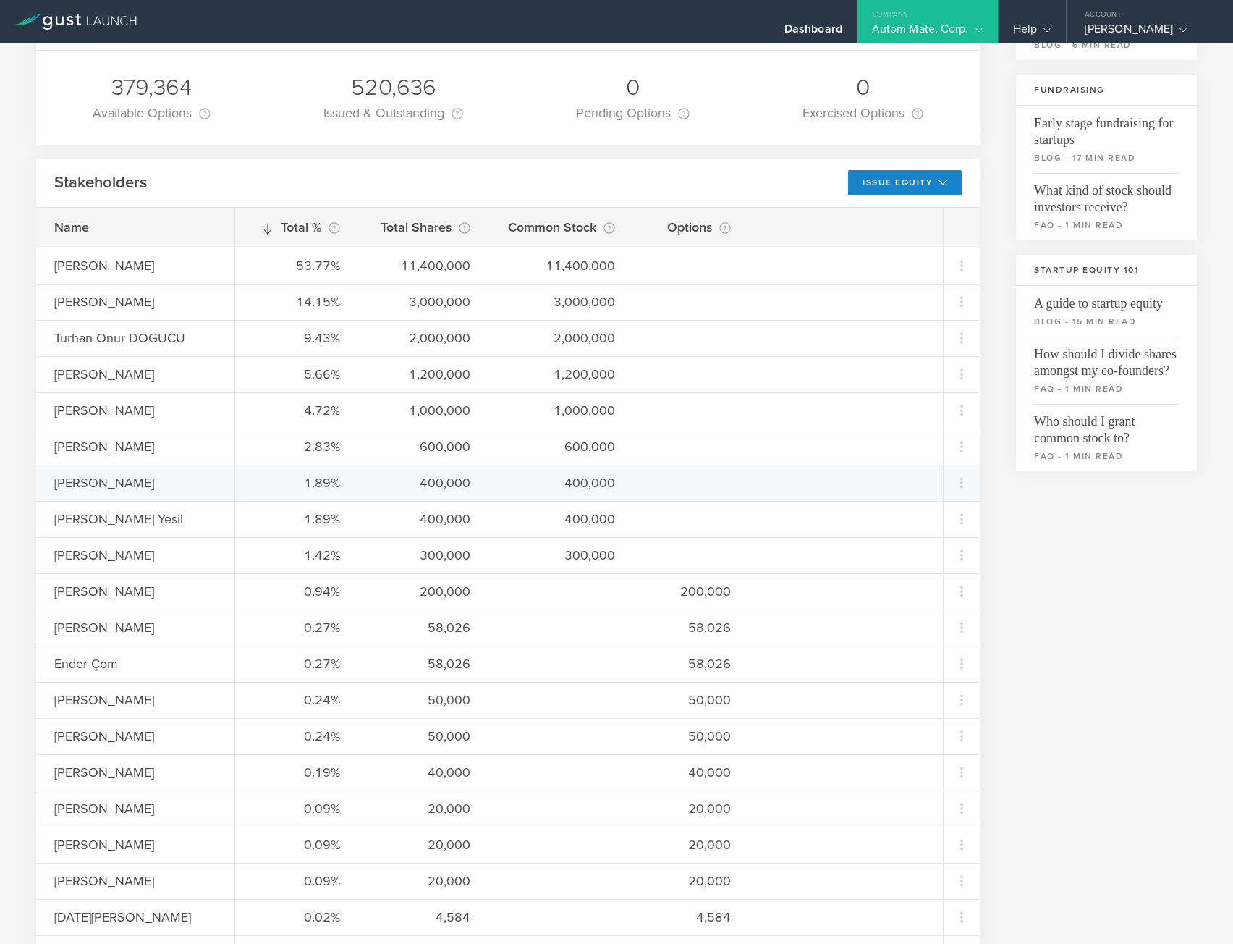
scroll to position [289, 0]
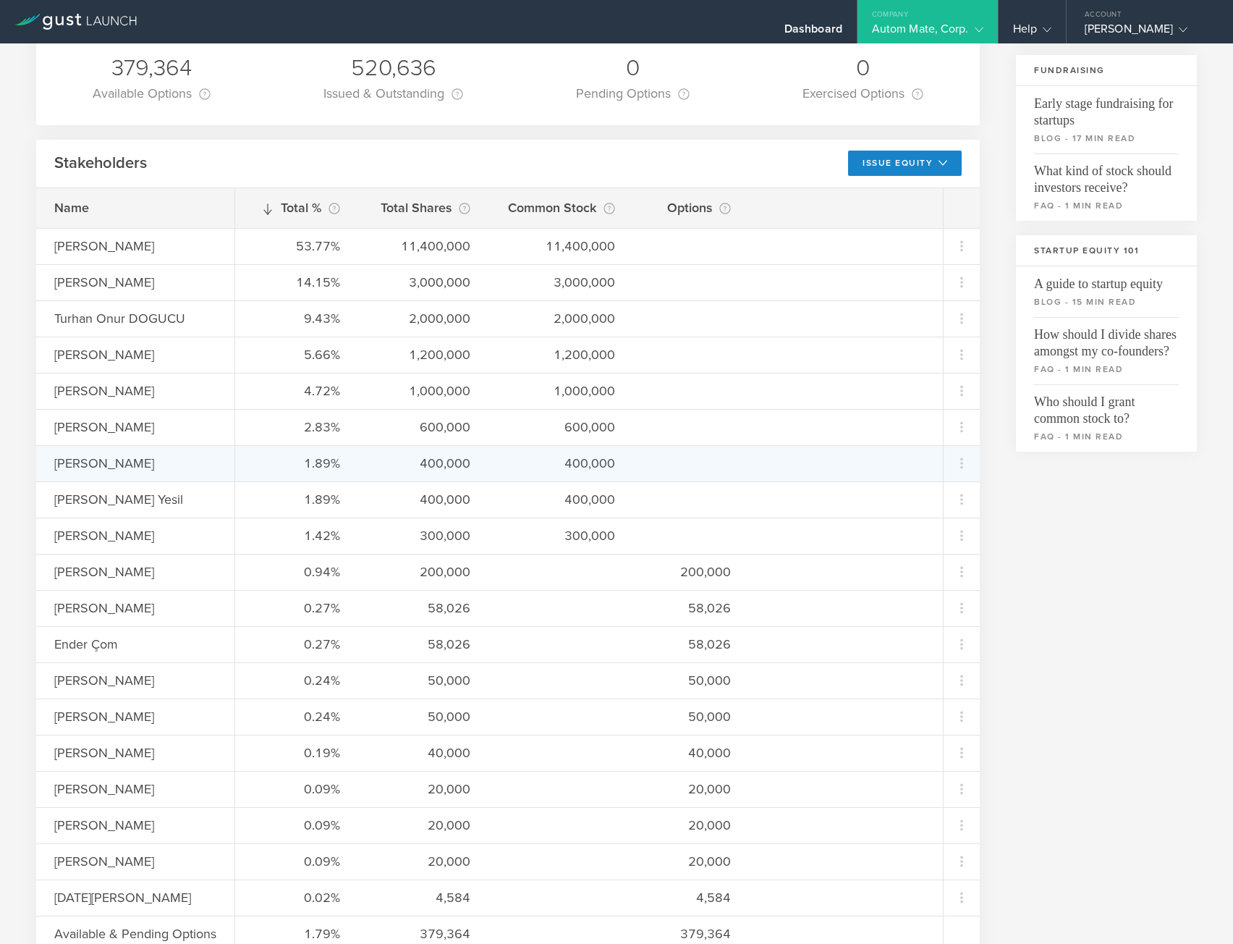
click at [192, 448] on div "[PERSON_NAME]" at bounding box center [135, 463] width 198 height 36
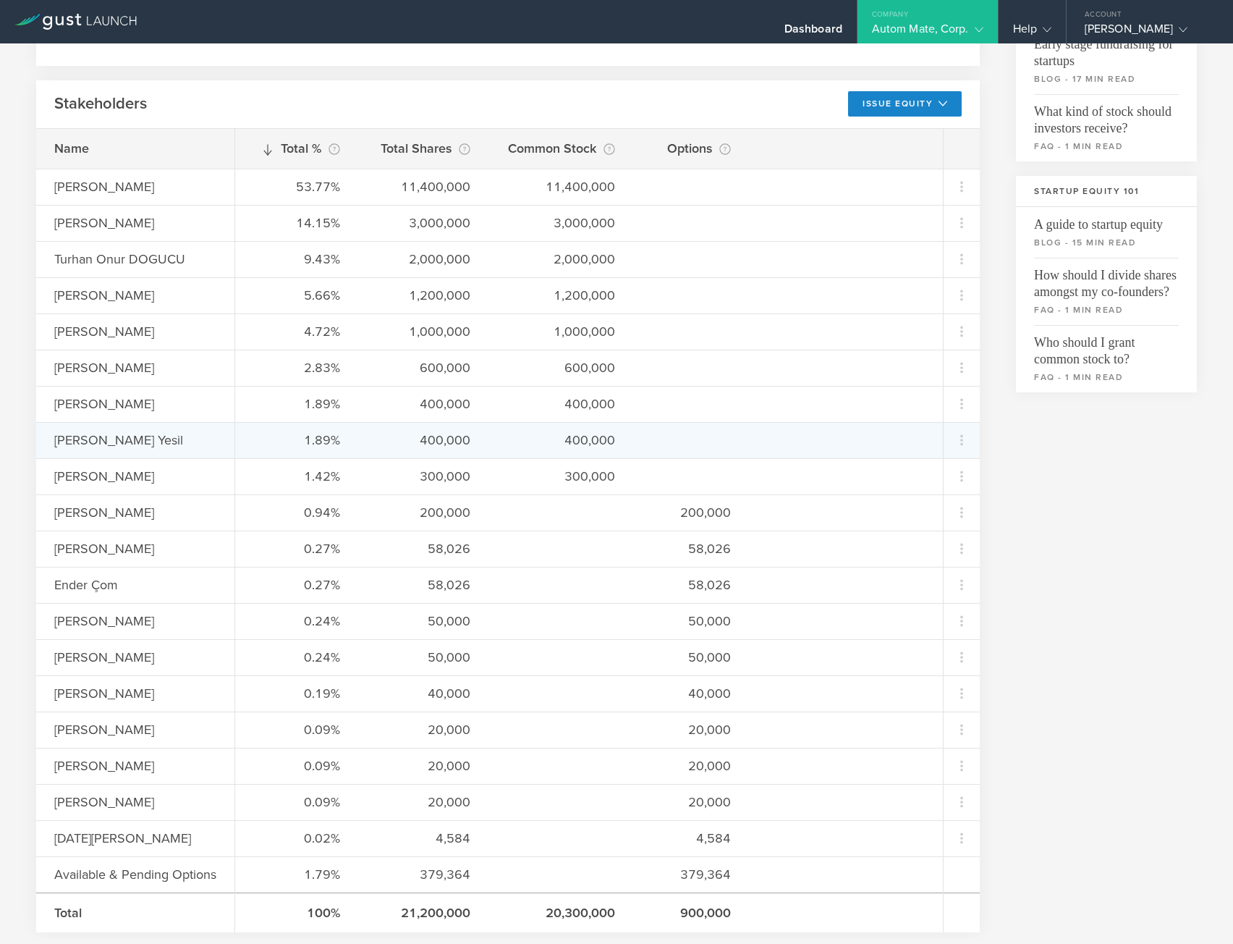
scroll to position [362, 0]
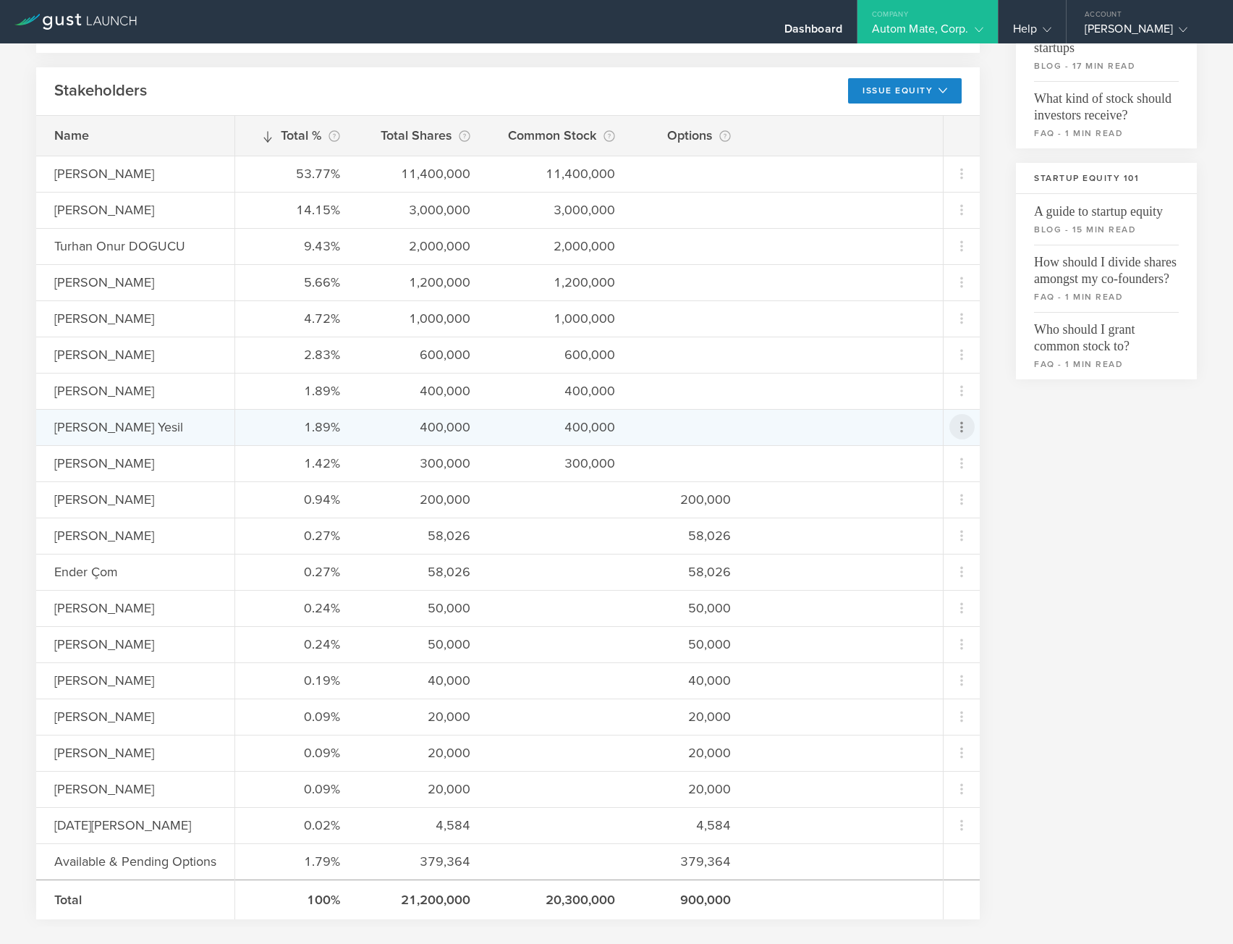
click at [954, 423] on icon at bounding box center [961, 426] width 17 height 17
click at [923, 471] on div "Grant Stock Options" at bounding box center [905, 464] width 110 height 17
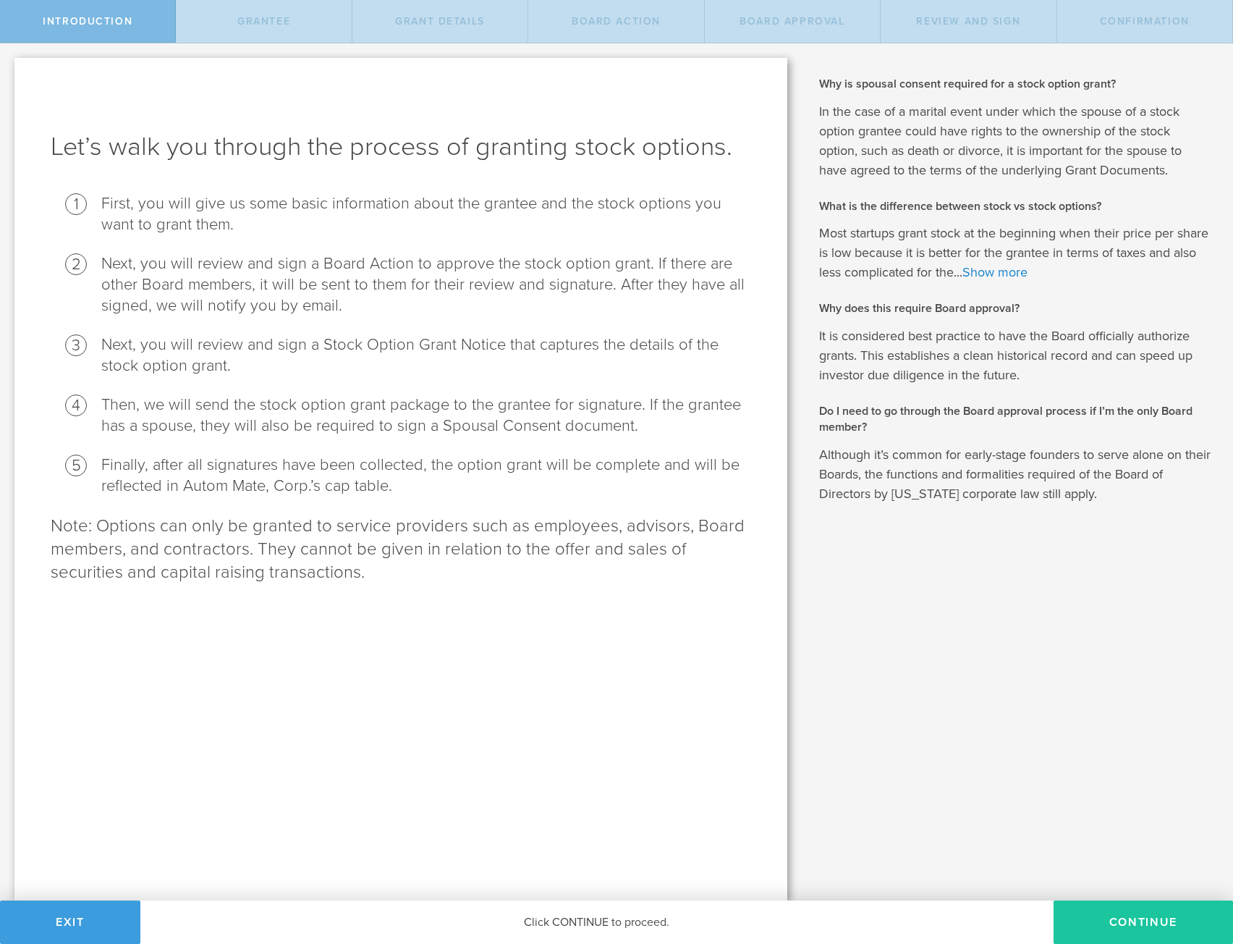
click at [1115, 918] on button "Continue" at bounding box center [1143, 921] width 179 height 43
radio input "true"
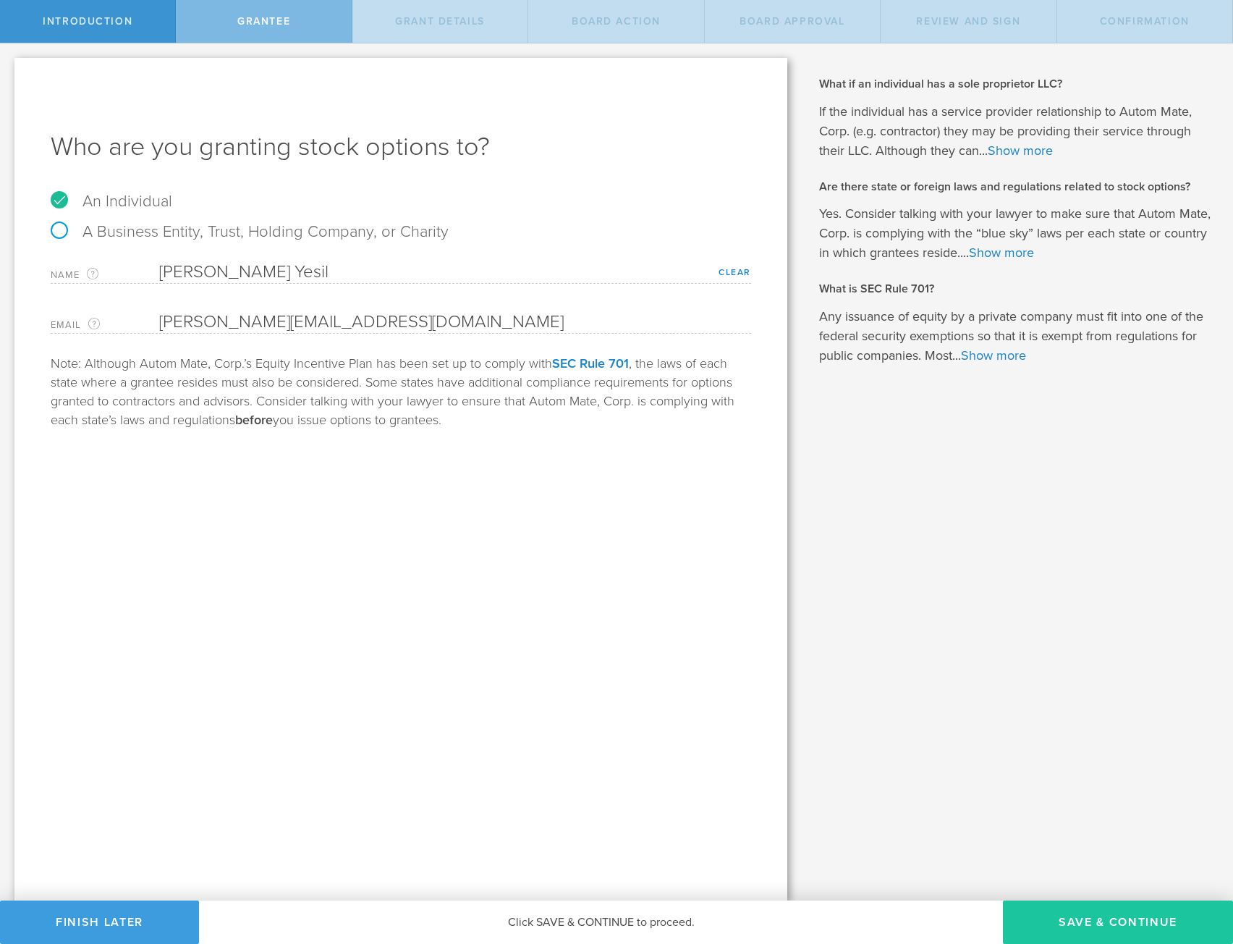
click at [1151, 923] on button "Save & Continue" at bounding box center [1118, 921] width 230 height 43
type input "48"
type input "12"
select select "none"
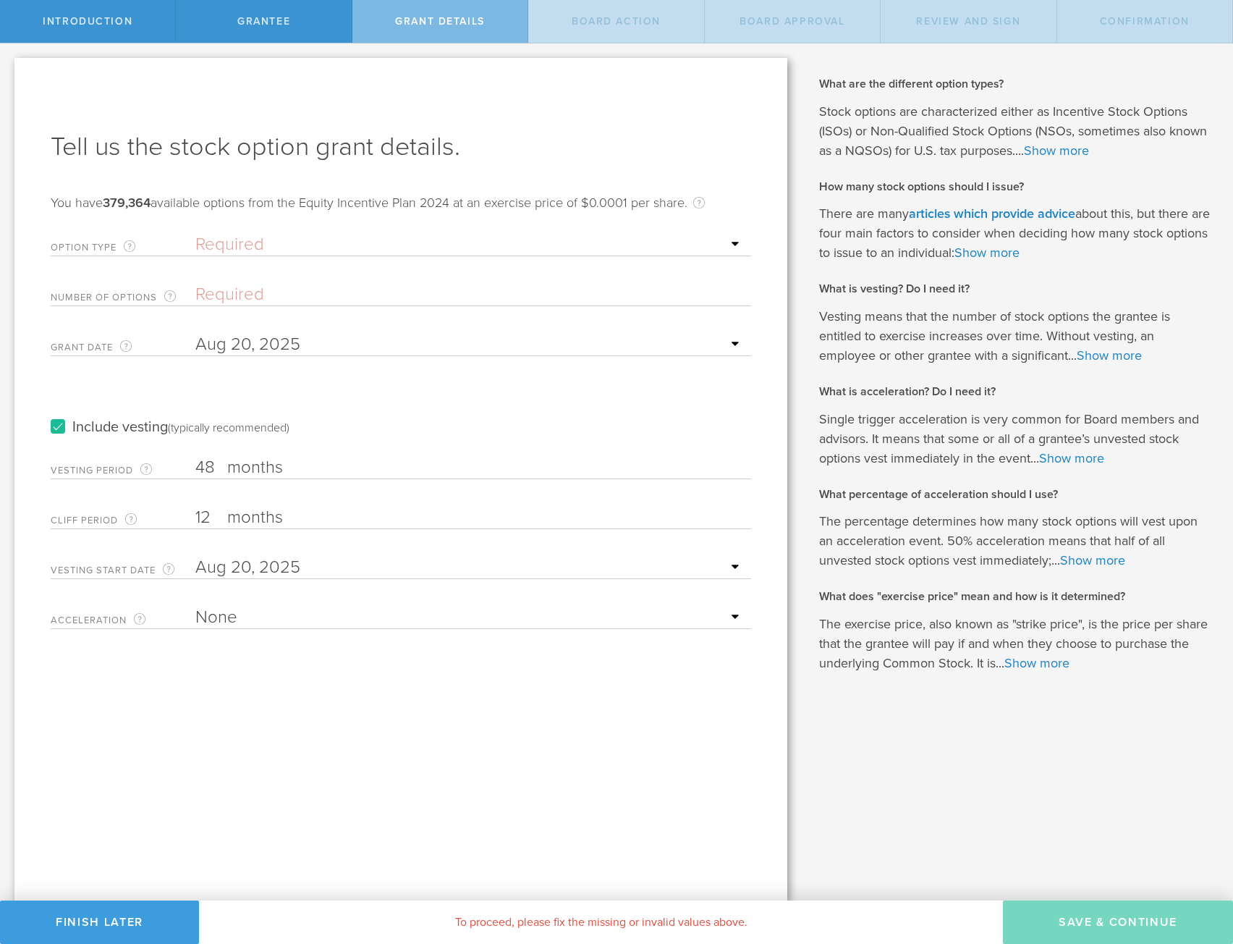
click at [249, 237] on select "Required ISO - Incentive stock option (for employees only) NSO - Non-qualified …" at bounding box center [469, 245] width 548 height 22
select select "nso"
click at [195, 234] on select "Required ISO - Incentive stock option (for employees only) NSO - Non-qualified …" at bounding box center [469, 245] width 548 height 22
click at [274, 293] on input "Number of Options The total amount of stock options the company is granting to …" at bounding box center [469, 295] width 548 height 22
type input "200,000"
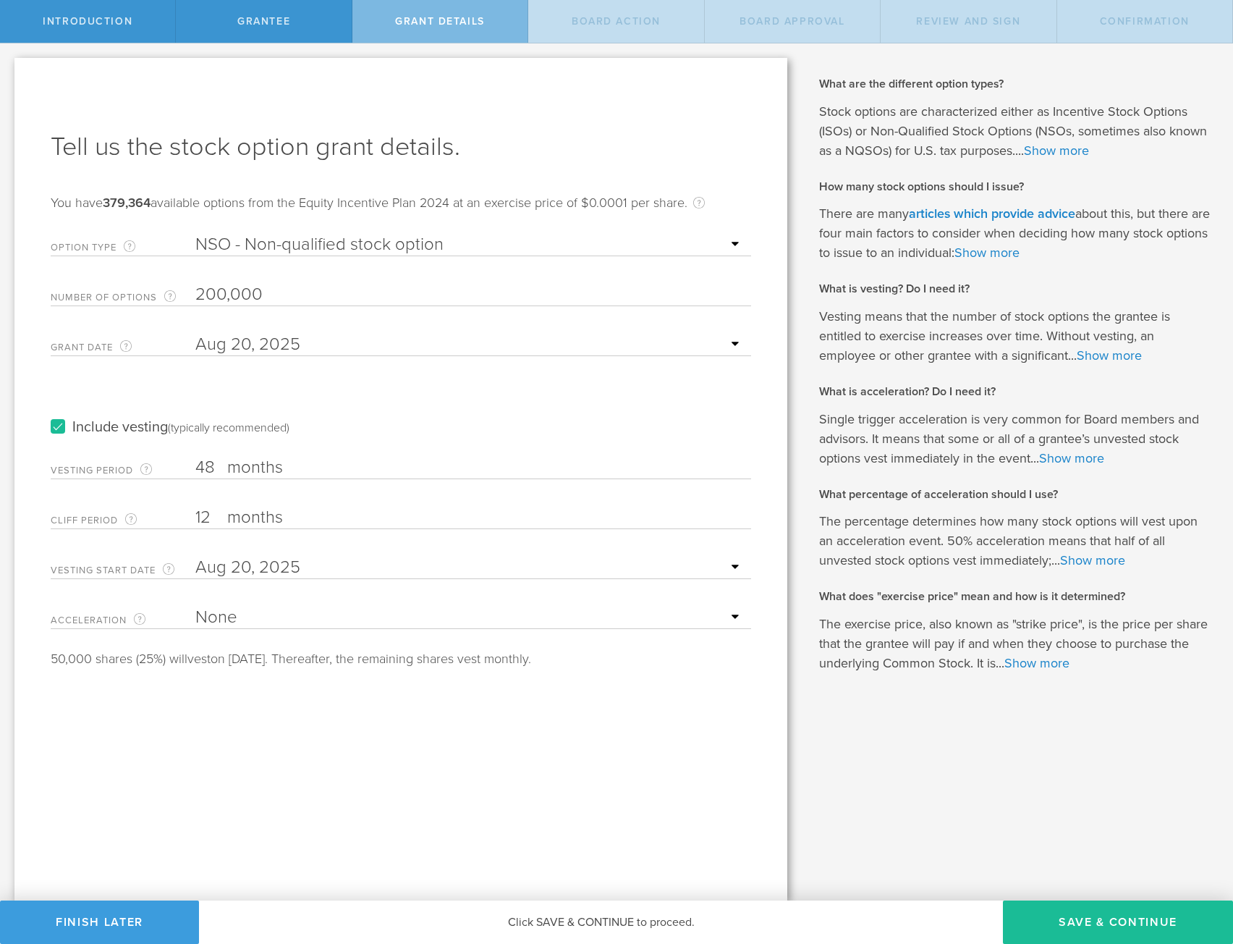
drag, startPoint x: 183, startPoint y: 471, endPoint x: 159, endPoint y: 469, distance: 24.0
click at [159, 469] on div "Vesting Period The total number of months until vesting is complete. 48 months …" at bounding box center [401, 464] width 700 height 30
type input "19"
drag, startPoint x: 208, startPoint y: 519, endPoint x: 76, endPoint y: 514, distance: 131.8
click at [77, 510] on div "Cliff Period The initial waiting period before the first set of stock options v…" at bounding box center [401, 514] width 700 height 30
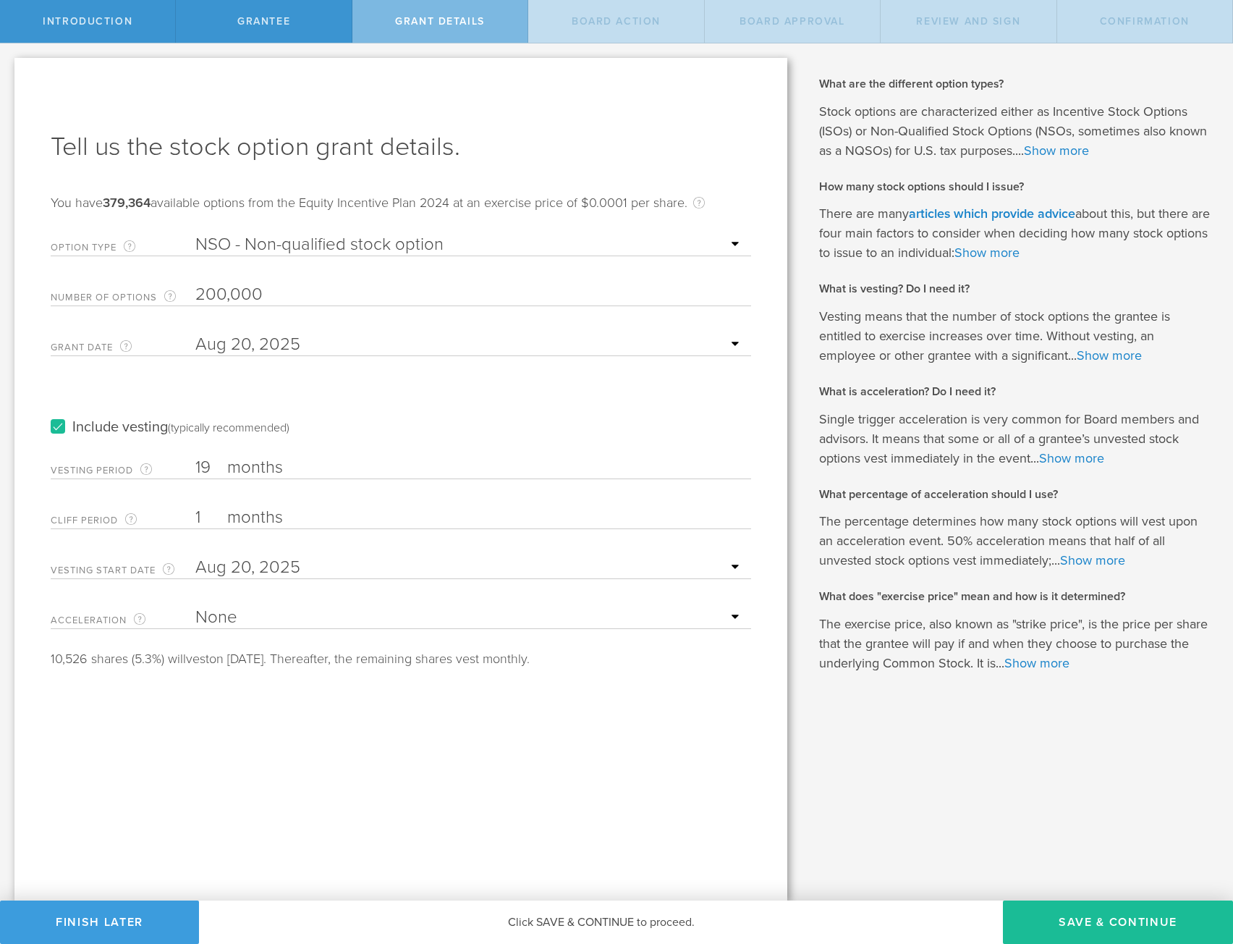
type input "1"
click at [253, 622] on select "None Single Trigger Double Trigger" at bounding box center [469, 617] width 548 height 22
select select "double"
click at [195, 606] on select "None Single Trigger Double Trigger" at bounding box center [469, 617] width 548 height 22
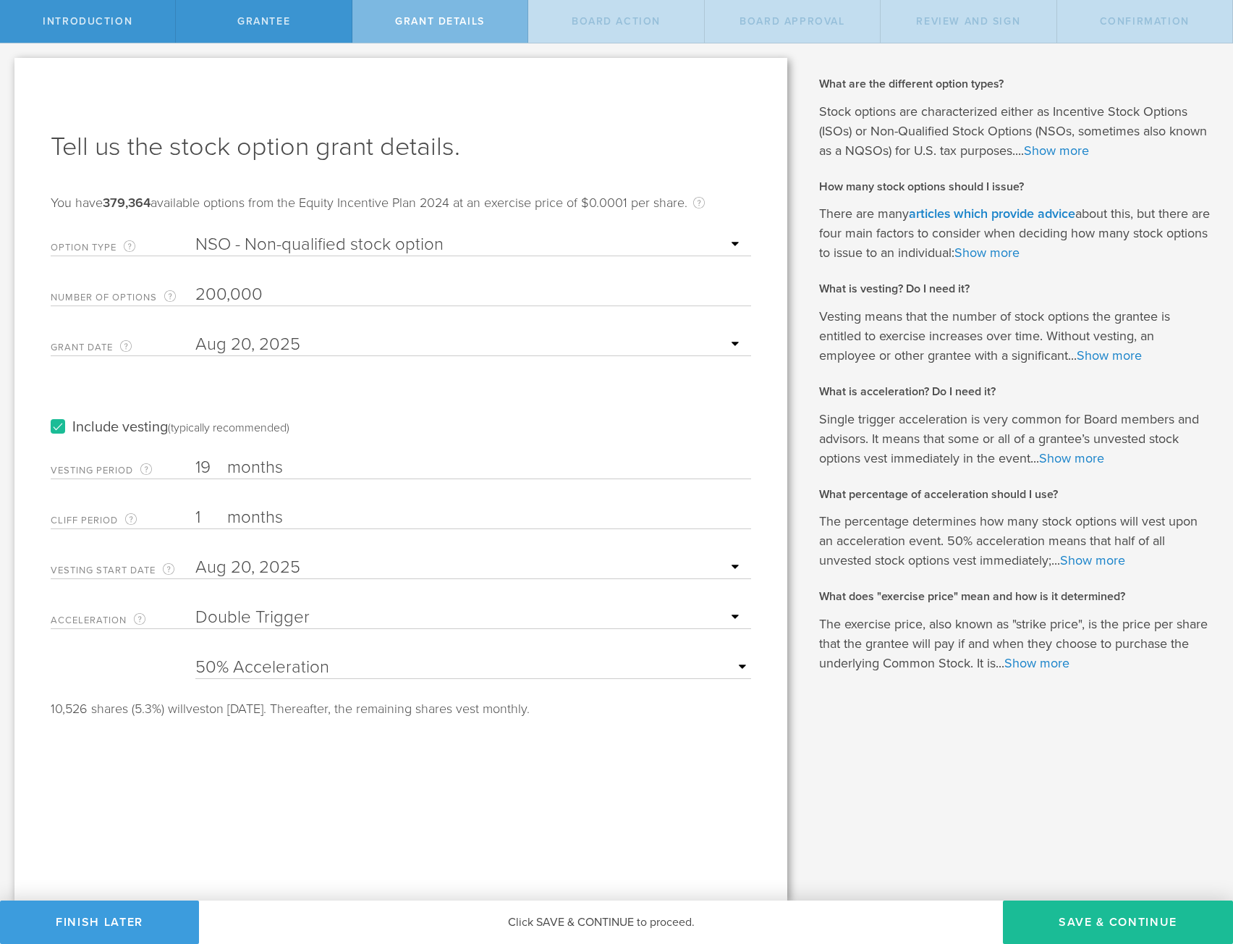
drag, startPoint x: 402, startPoint y: 750, endPoint x: 376, endPoint y: 712, distance: 46.4
click at [402, 750] on div "Tell us the stock option grant details. You have 379,364 available options from…" at bounding box center [400, 479] width 773 height 842
click at [375, 345] on input "text" at bounding box center [469, 345] width 548 height 22
click at [403, 388] on div "Include vesting (typically recommended)" at bounding box center [401, 412] width 700 height 73
click at [1102, 913] on button "Save & Continue" at bounding box center [1118, 921] width 230 height 43
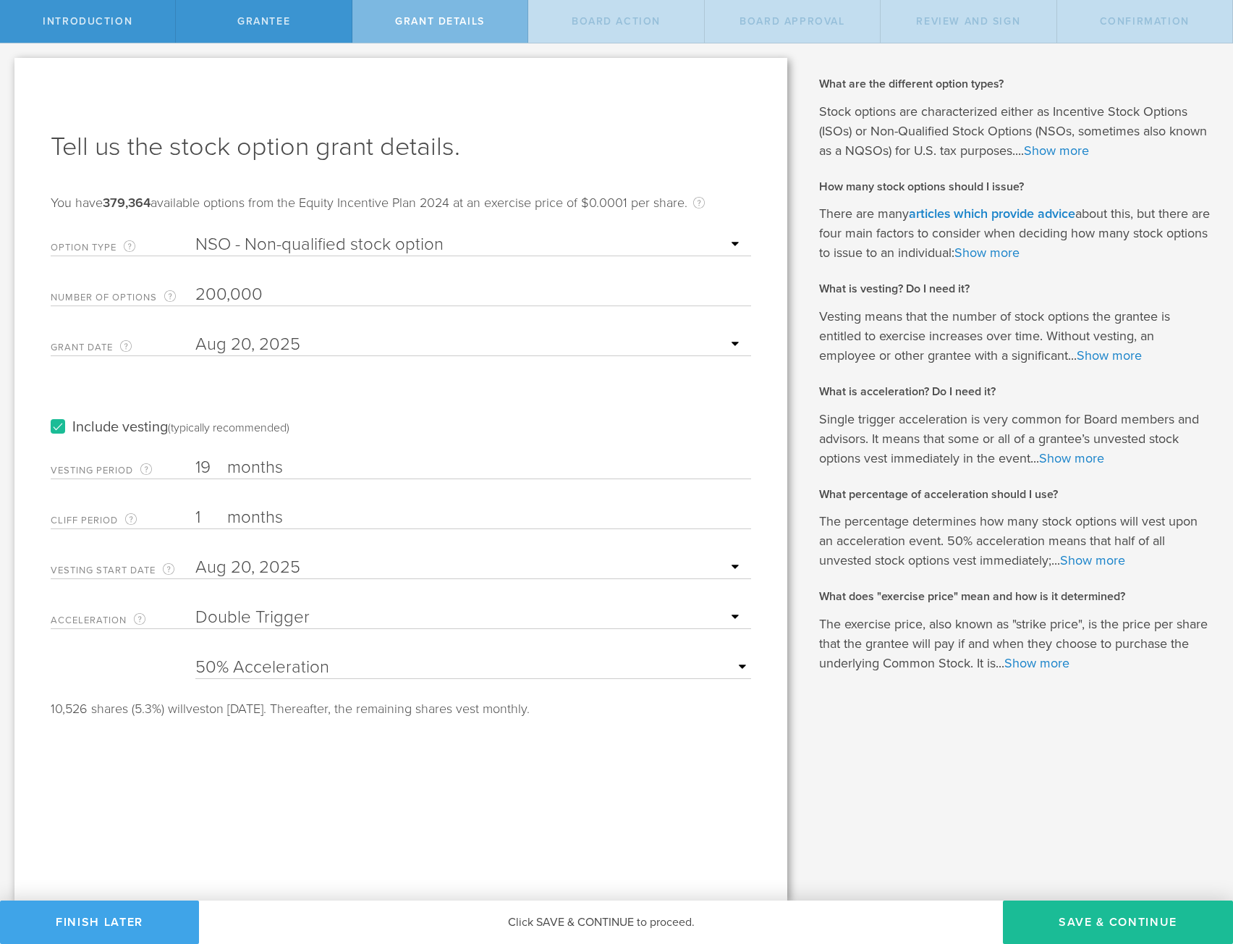
click at [101, 928] on button "Finish Later" at bounding box center [99, 921] width 199 height 43
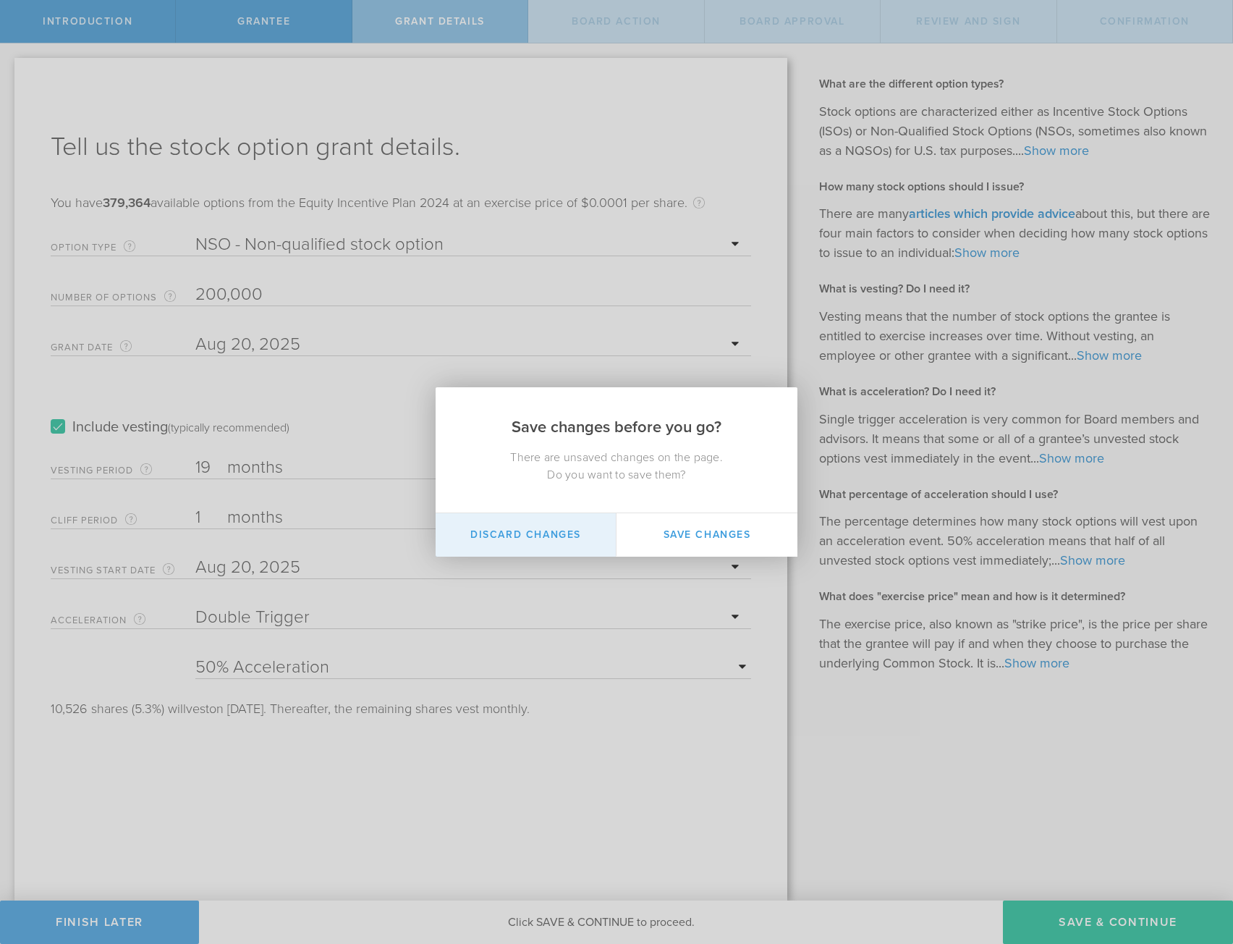
click at [525, 538] on button "Discard Changes" at bounding box center [526, 534] width 181 height 43
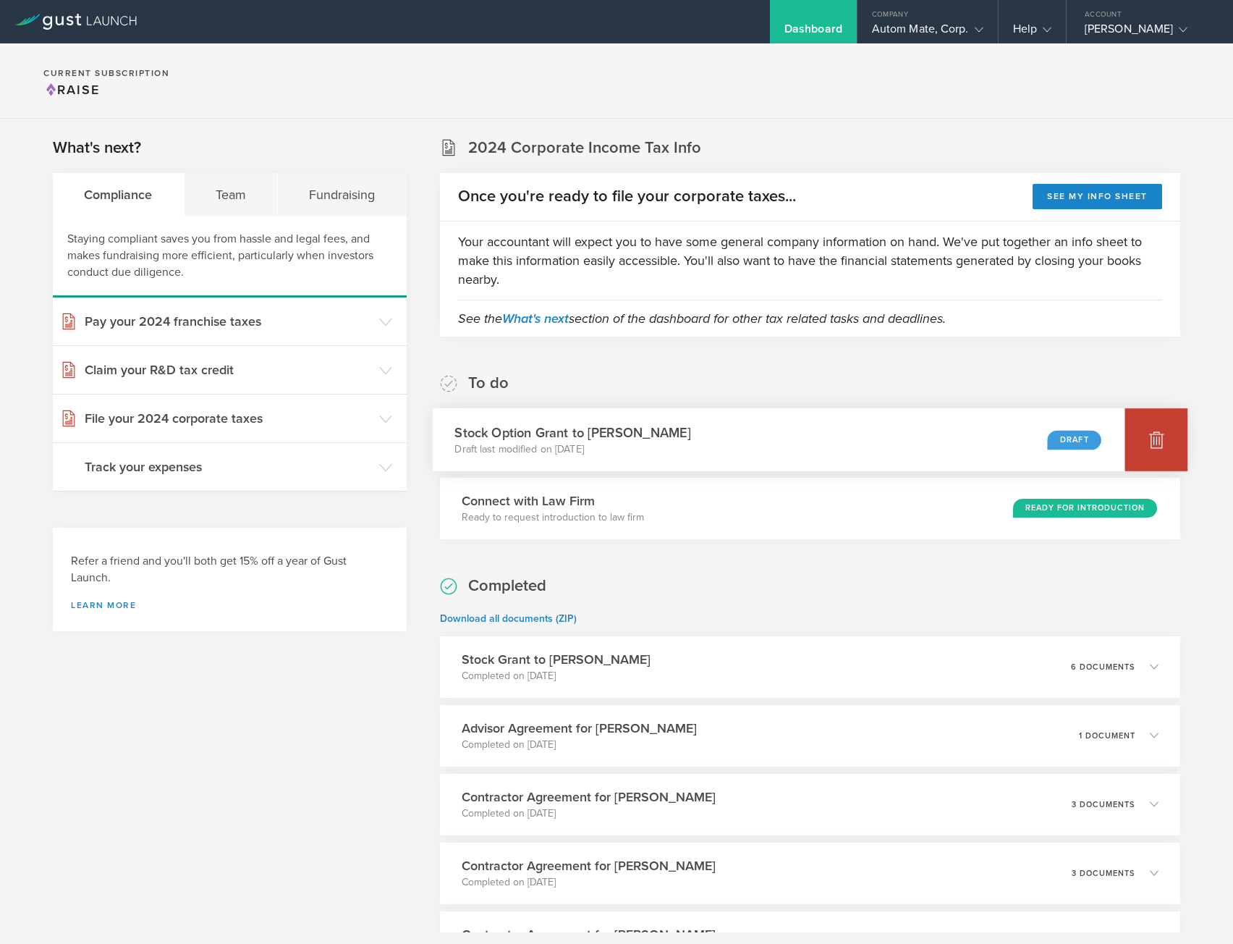
click at [1128, 433] on div at bounding box center [1156, 439] width 63 height 63
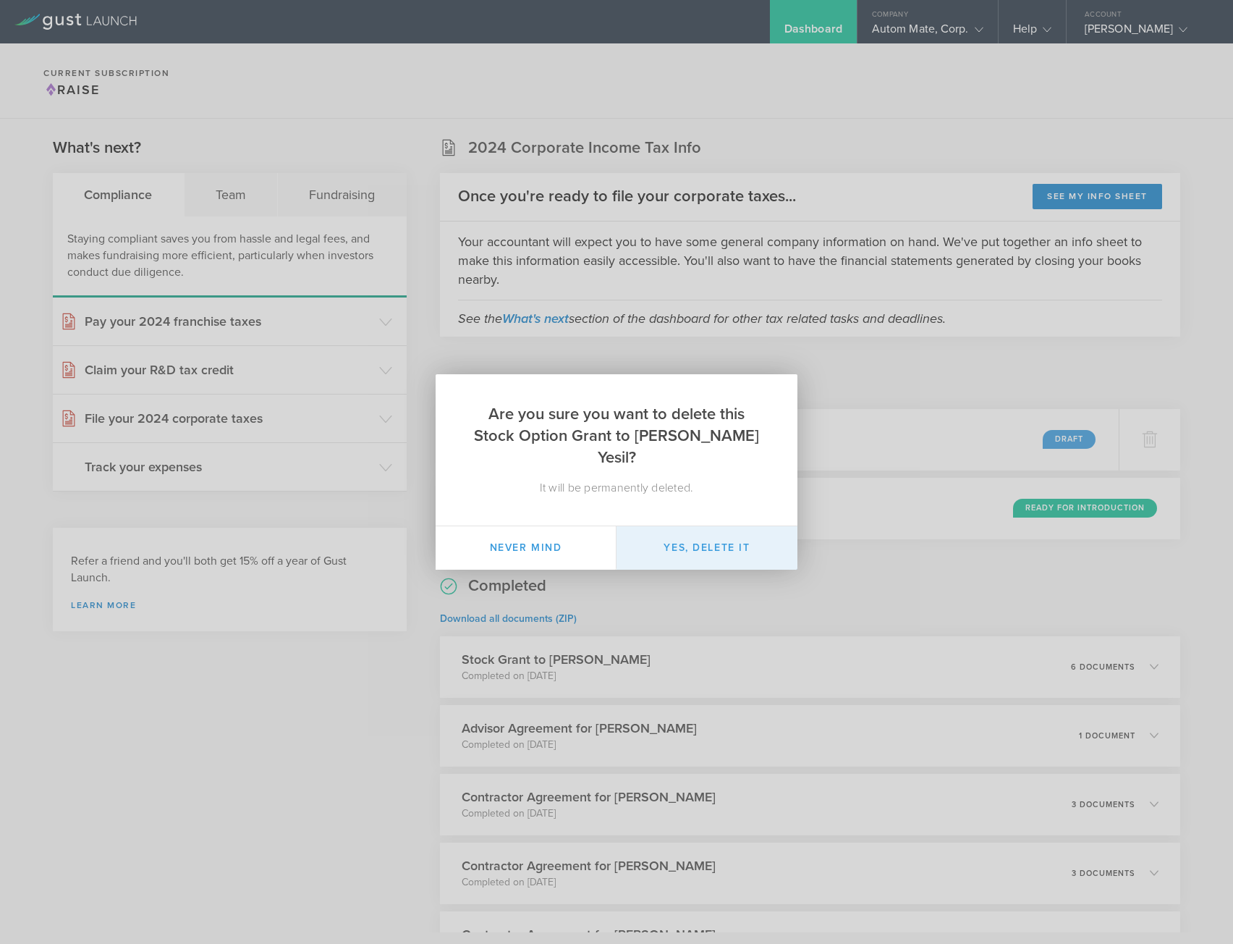
click at [714, 540] on button "Yes, delete it" at bounding box center [707, 547] width 181 height 43
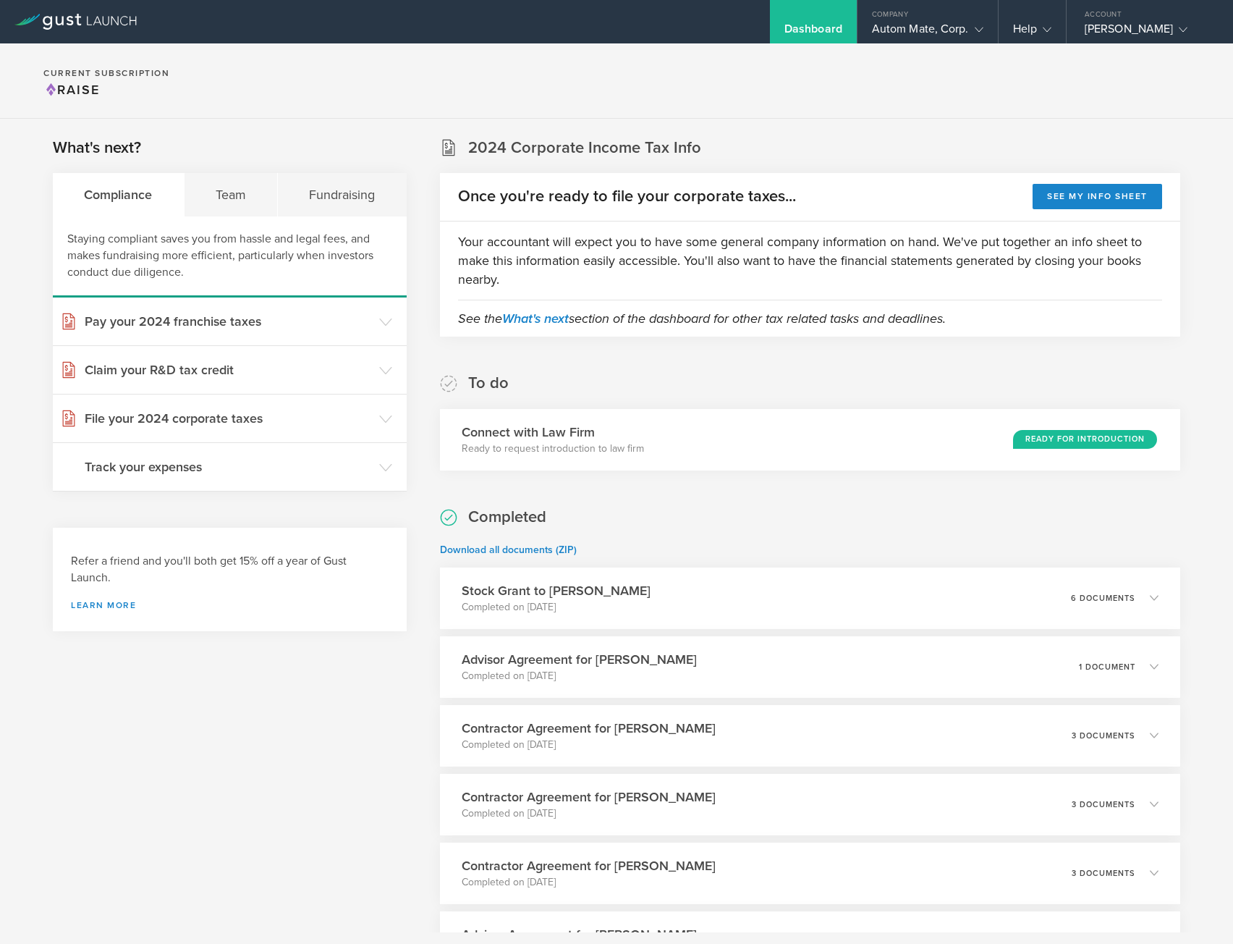
click at [483, 79] on section "Current Subscription Raise" at bounding box center [616, 80] width 1233 height 75
click at [925, 5] on div "Company" at bounding box center [927, 11] width 140 height 22
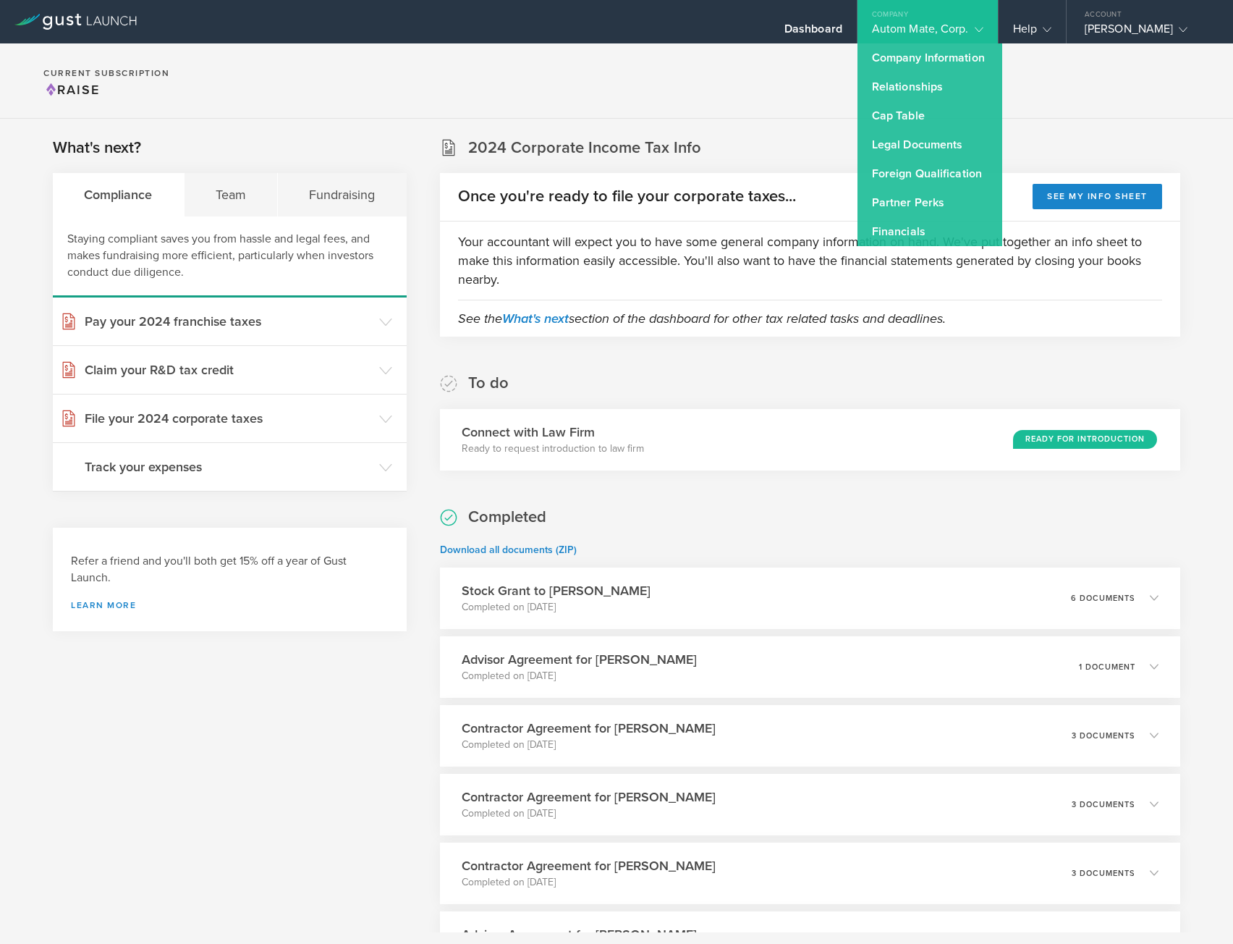
drag, startPoint x: 416, startPoint y: 69, endPoint x: 334, endPoint y: 17, distance: 97.0
click at [412, 68] on section "Current Subscription Raise" at bounding box center [616, 80] width 1233 height 75
